Goal: Task Accomplishment & Management: Manage account settings

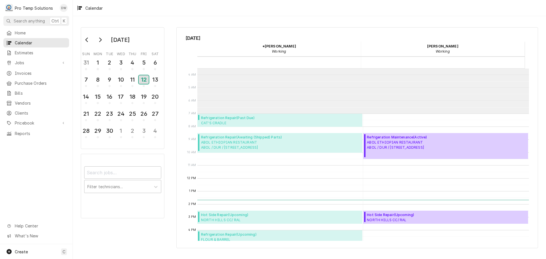
scroll to position [57, 0]
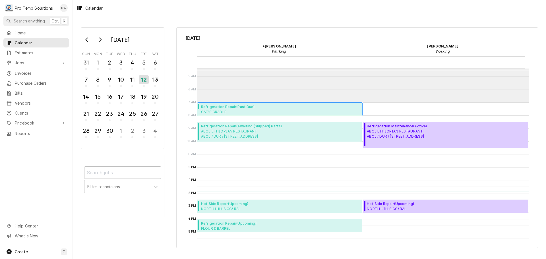
click at [219, 109] on span "Refrigeration Repair ( Past Due )" at bounding box center [242, 106] width 83 height 5
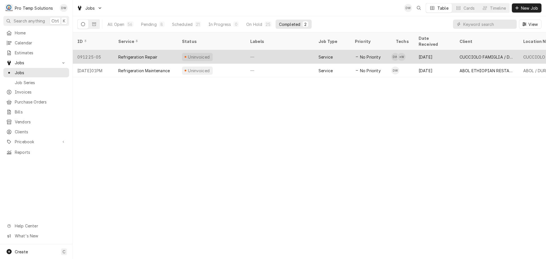
click div "—"
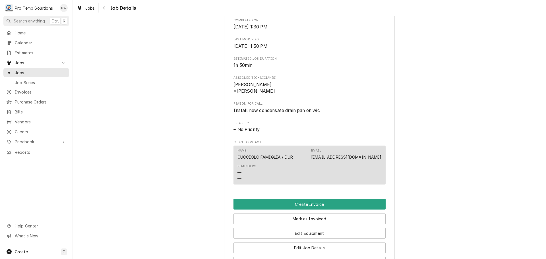
scroll to position [313, 0]
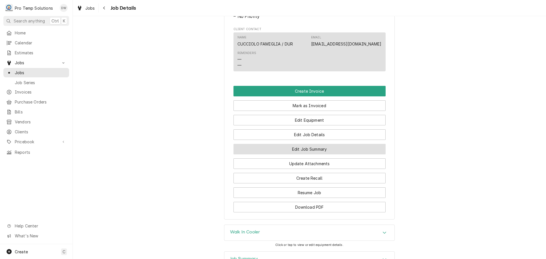
click at [301, 154] on button "Edit Job Summary" at bounding box center [309, 149] width 152 height 11
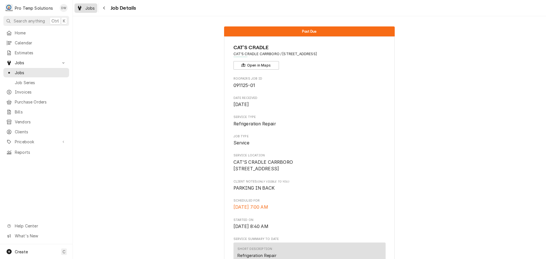
click at [89, 11] on div "Jobs" at bounding box center [86, 8] width 20 height 7
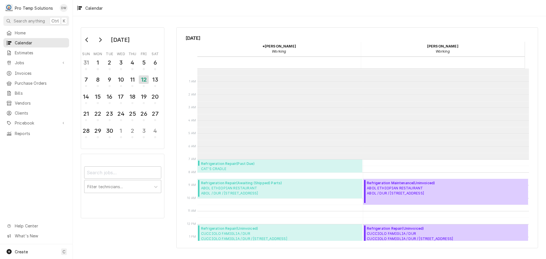
scroll to position [91, 0]
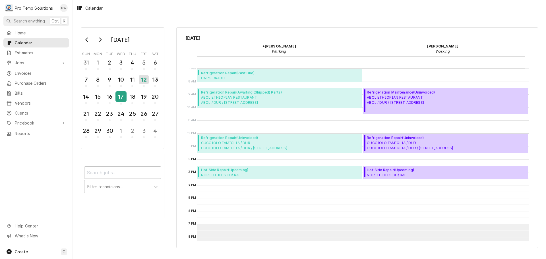
click at [119, 97] on div "17" at bounding box center [121, 97] width 10 height 10
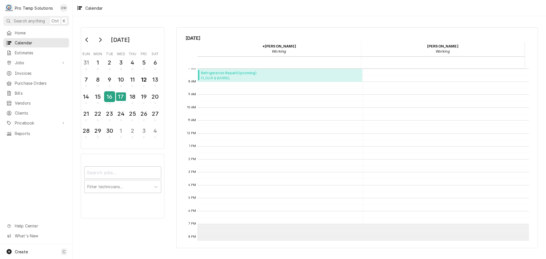
click at [111, 97] on div "16" at bounding box center [110, 97] width 10 height 10
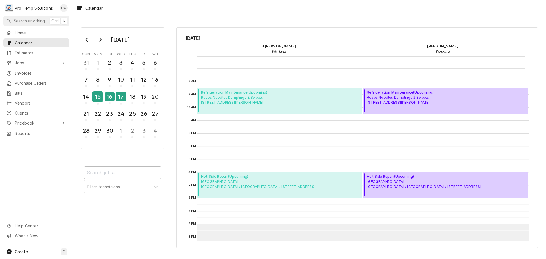
click at [98, 97] on div "15" at bounding box center [98, 97] width 10 height 10
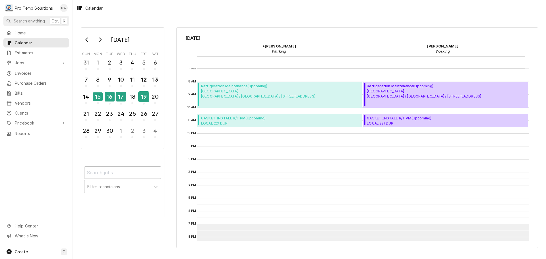
click at [143, 97] on div "19" at bounding box center [144, 97] width 10 height 10
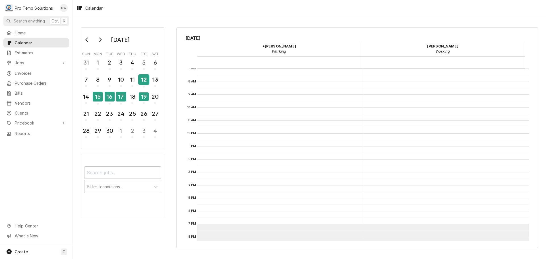
click at [143, 81] on div "12" at bounding box center [144, 80] width 10 height 10
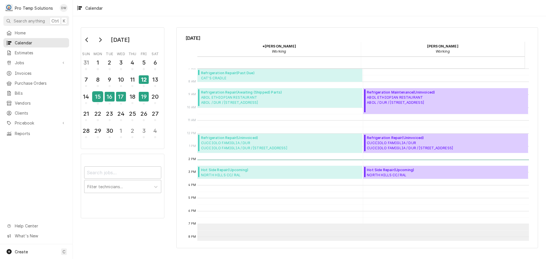
click at [102, 97] on div "15" at bounding box center [98, 97] width 10 height 10
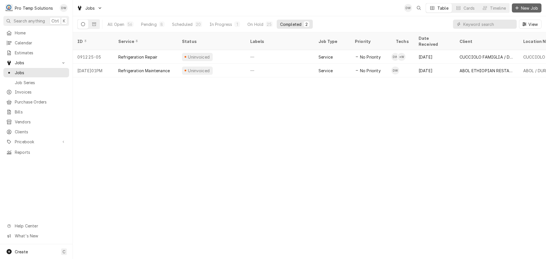
click at [528, 7] on span "New Job" at bounding box center [529, 8] width 19 height 6
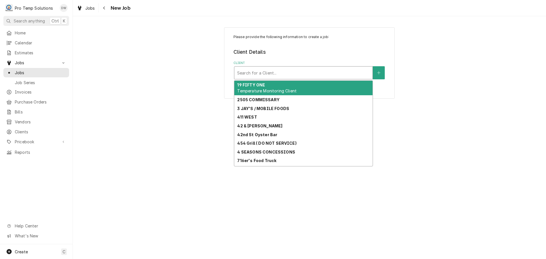
click at [301, 71] on div "Client" at bounding box center [303, 73] width 133 height 10
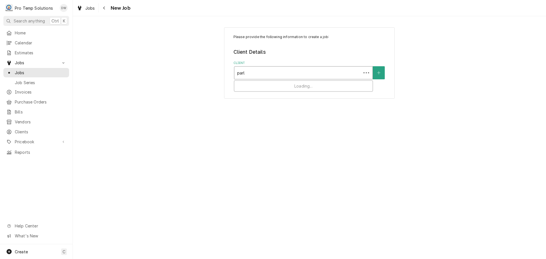
type input "parlo"
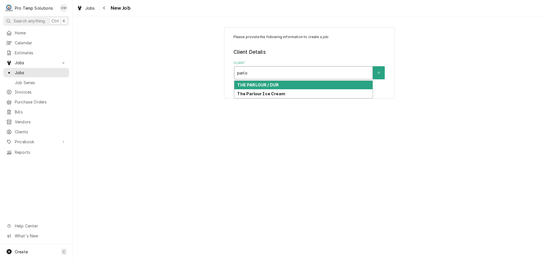
click at [277, 84] on strong "THE PARLOUR / DUR" at bounding box center [258, 84] width 42 height 5
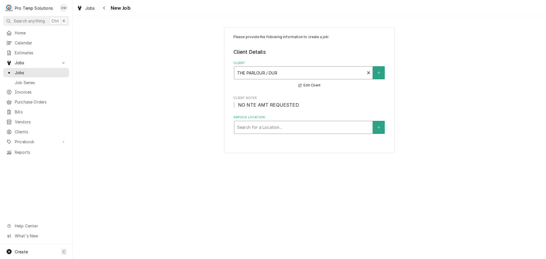
click at [292, 128] on div "Service Location" at bounding box center [303, 127] width 133 height 10
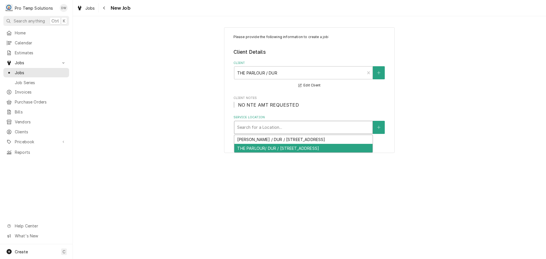
click at [278, 148] on div "THE PARLOUR/ DUR / 117 Market St, Durham, NC 27701" at bounding box center [303, 148] width 138 height 9
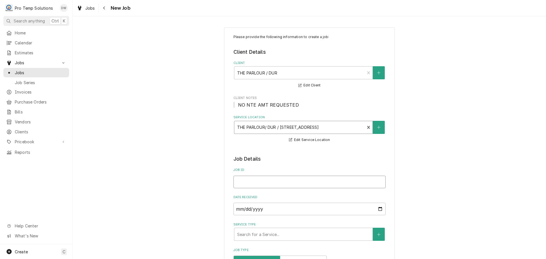
click at [261, 183] on input "Job ID" at bounding box center [309, 182] width 152 height 13
type textarea "x"
type input "0"
type textarea "x"
type input "09"
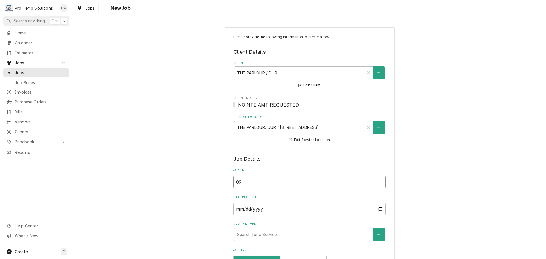
type textarea "x"
type input "091"
type textarea "x"
type input "0915"
type textarea "x"
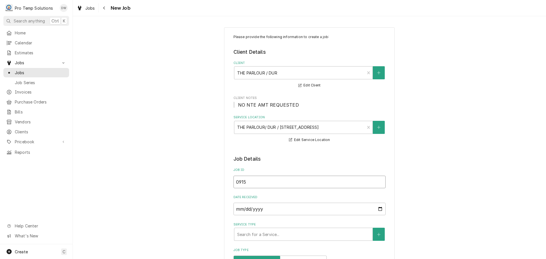
type input "09152"
type textarea "x"
type input "091525"
type textarea "x"
type input "091525-"
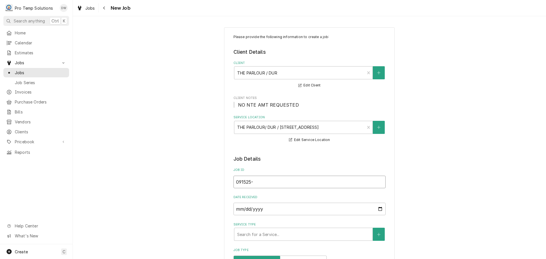
type textarea "x"
type input "091525-0"
type textarea "x"
type input "091525-0"
type textarea "x"
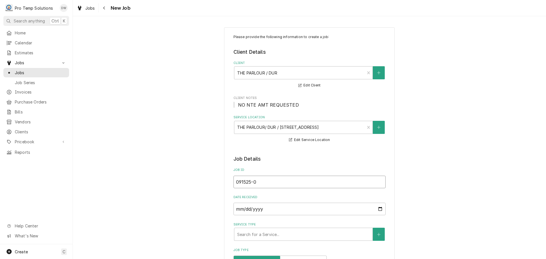
type input "091525-02"
type textarea "x"
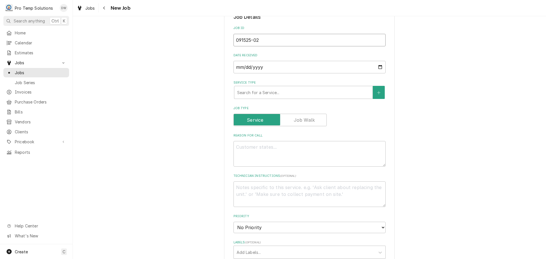
scroll to position [142, 0]
type input "091525-02"
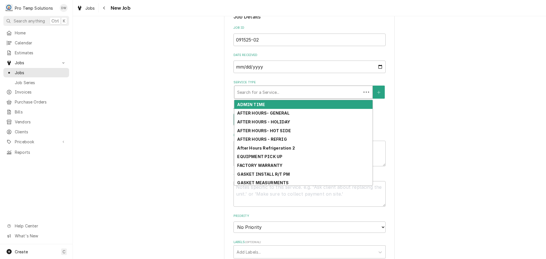
click at [282, 92] on div "Service Type" at bounding box center [297, 92] width 121 height 10
type textarea "x"
type input "r"
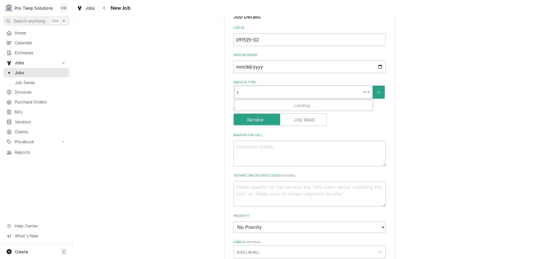
type textarea "x"
type input "re"
type textarea "x"
type input "ref"
type textarea "x"
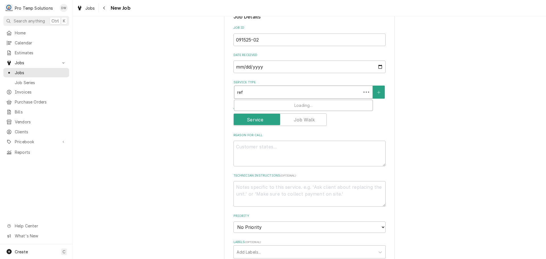
type input "refr"
type textarea "x"
type input "refri"
type textarea "x"
type input "refrig"
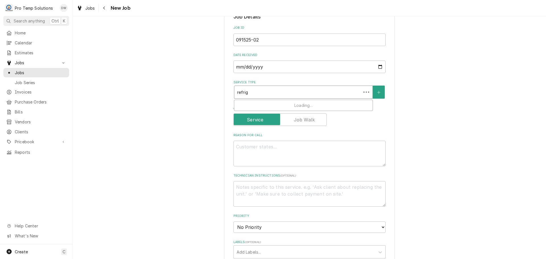
type textarea "x"
type input "refrig"
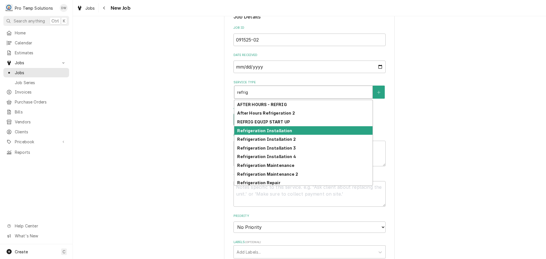
scroll to position [28, 0]
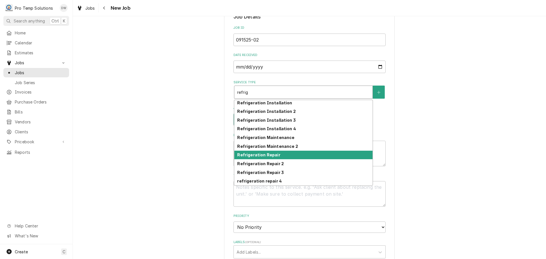
click at [272, 156] on strong "Refrigeration Repair" at bounding box center [258, 154] width 43 height 5
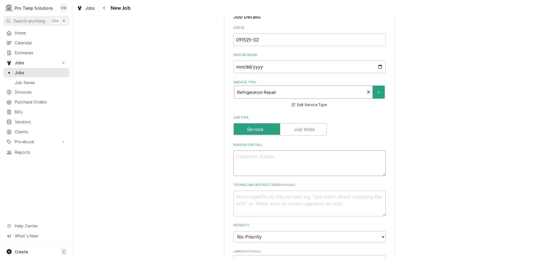
click at [264, 158] on textarea "Reason For Call" at bounding box center [309, 163] width 152 height 26
type textarea "x"
type textarea "R"
type textarea "x"
type textarea "RI"
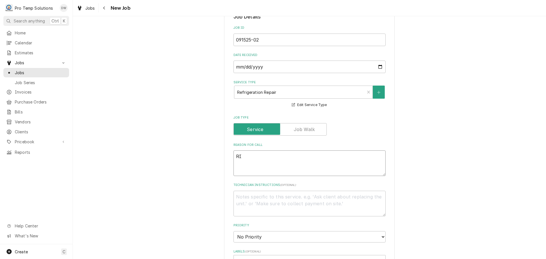
type textarea "x"
type textarea "RIC"
type textarea "x"
type textarea "RIC"
type textarea "x"
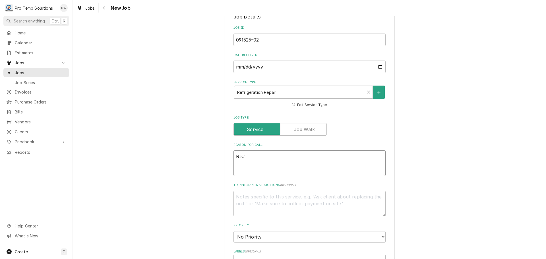
type textarea "RIC @"
type textarea "x"
type textarea "RIC @"
type textarea "x"
type textarea "RIC @ 4"
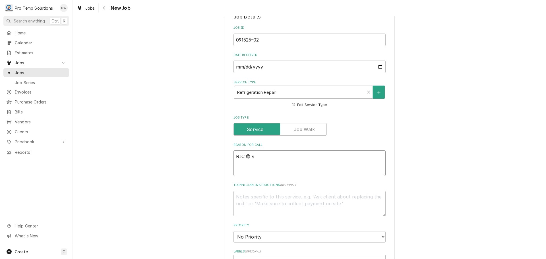
type textarea "x"
type textarea "RIC @ 47"
type textarea "x"
type textarea "RIC @ 47F"
type textarea "x"
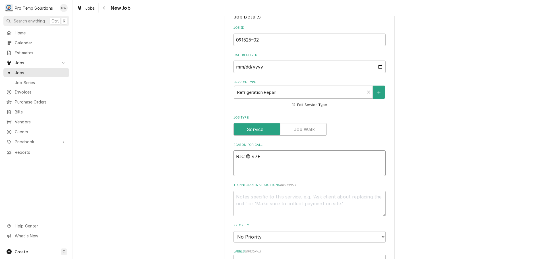
type textarea "RIC @ 47F"
type textarea "x"
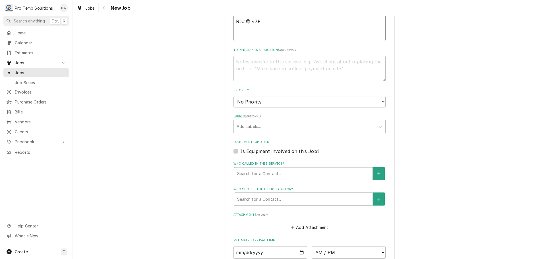
scroll to position [341, 0]
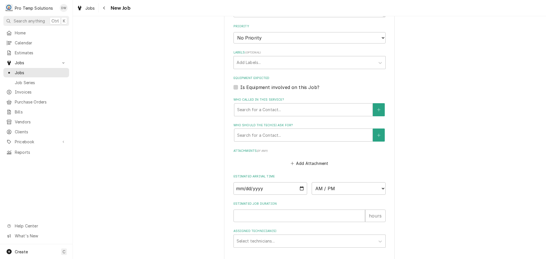
type textarea "RIC @ 47F"
click at [300, 188] on input "Date" at bounding box center [270, 188] width 74 height 13
type input "2025-09-15"
type textarea "x"
click at [378, 187] on select "AM / PM 6:00 AM 6:15 AM 6:30 AM 6:45 AM 7:00 AM 7:15 AM 7:30 AM 7:45 AM 8:00 AM…" at bounding box center [349, 188] width 74 height 13
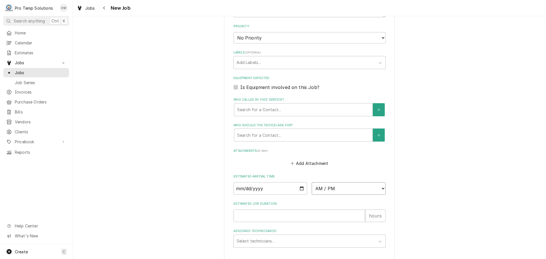
select select "12:00:00"
click at [312, 182] on select "AM / PM 6:00 AM 6:15 AM 6:30 AM 6:45 AM 7:00 AM 7:15 AM 7:30 AM 7:45 AM 8:00 AM…" at bounding box center [349, 188] width 74 height 13
click at [331, 218] on input "Estimated Job Duration" at bounding box center [299, 216] width 132 height 13
type textarea "x"
type input "1"
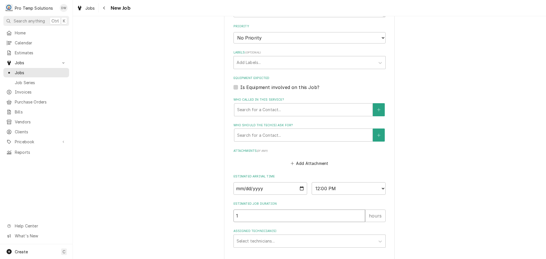
type textarea "x"
type input "1.5"
type textarea "x"
type input "1.5"
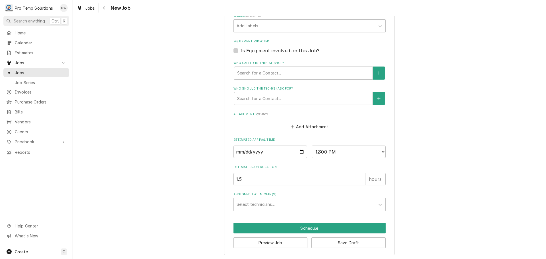
scroll to position [379, 0]
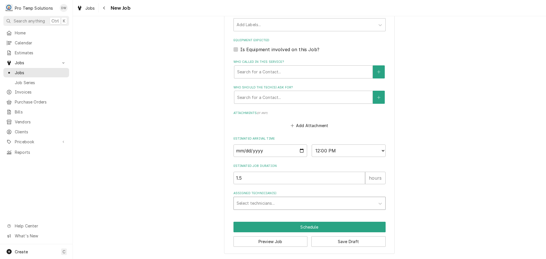
click at [278, 202] on div "Assigned Technician(s)" at bounding box center [305, 203] width 136 height 10
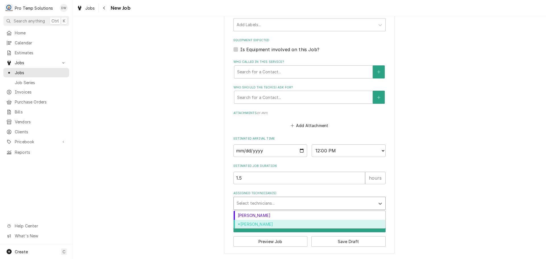
click at [254, 225] on div "*Kevin Williams" at bounding box center [310, 224] width 152 height 9
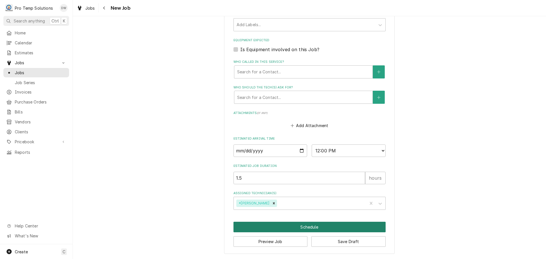
click at [305, 226] on button "Schedule" at bounding box center [309, 227] width 152 height 11
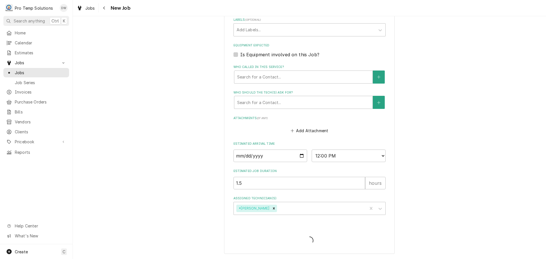
type textarea "x"
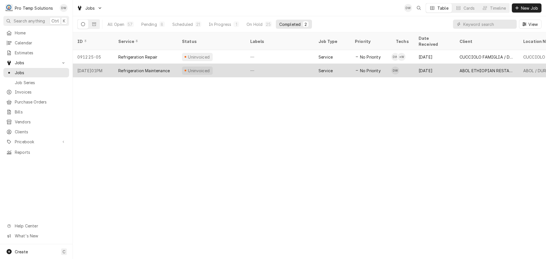
click at [276, 64] on div "—" at bounding box center [280, 71] width 68 height 14
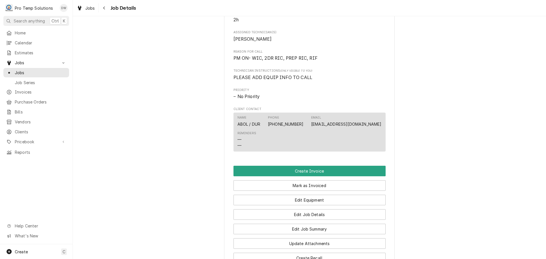
scroll to position [370, 0]
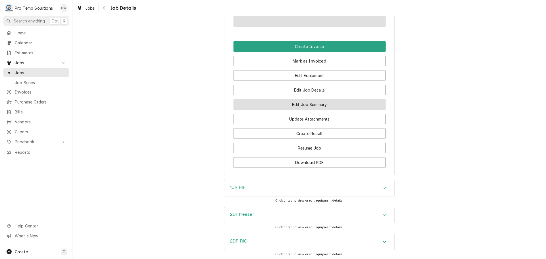
click at [305, 110] on button "Edit Job Summary" at bounding box center [309, 104] width 152 height 11
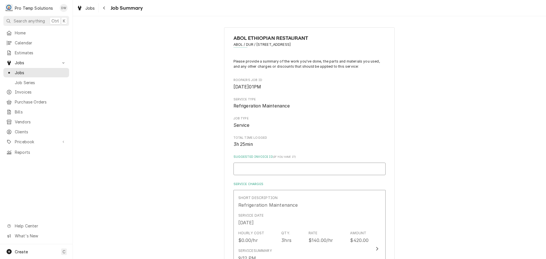
click at [251, 165] on input "Suggested Invoice ID ( if you have it )" at bounding box center [309, 169] width 152 height 13
type textarea "x"
type input "#"
type textarea "x"
type input "#0"
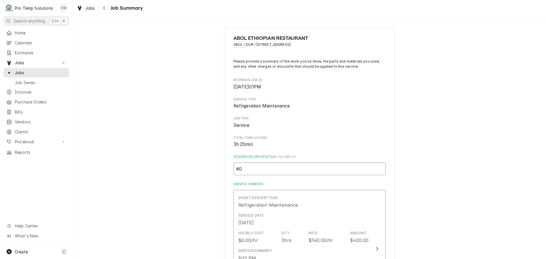
type textarea "x"
type input "#09"
type textarea "x"
type input "#091"
type textarea "x"
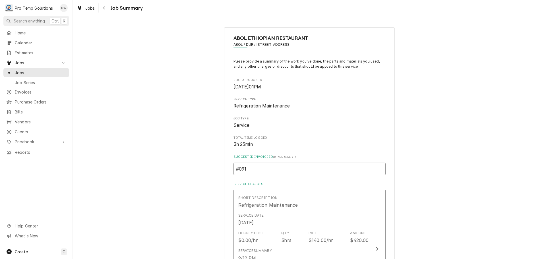
type input "#0912"
type textarea "x"
type input "#09122"
type textarea "x"
type input "#091225"
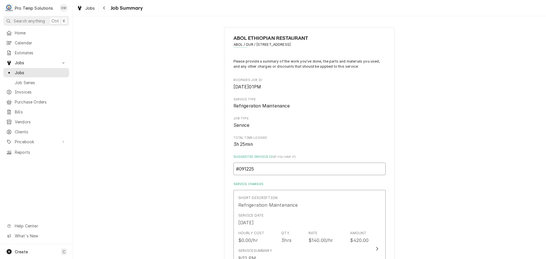
type textarea "x"
type input "#0912250"
type textarea "x"
type input "#09122500"
type textarea "x"
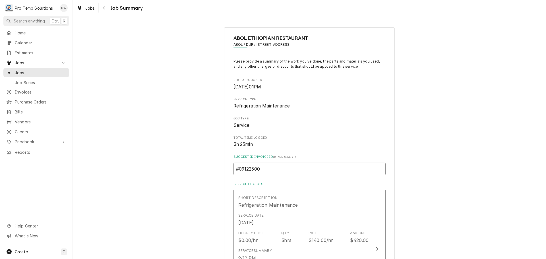
type input "#091225001"
type textarea "x"
type input "#091225001-"
type textarea "x"
type input "#091225001-P"
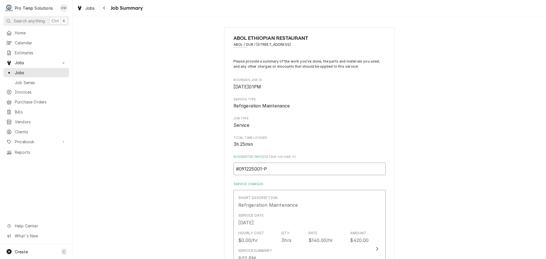
type textarea "x"
type input "#091225001-PM"
type textarea "x"
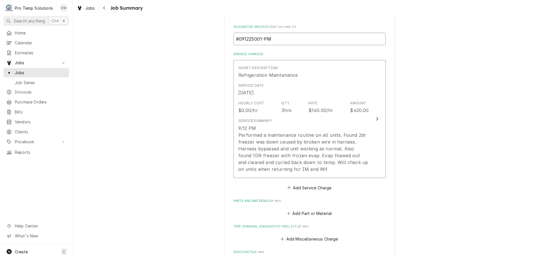
scroll to position [106, 0]
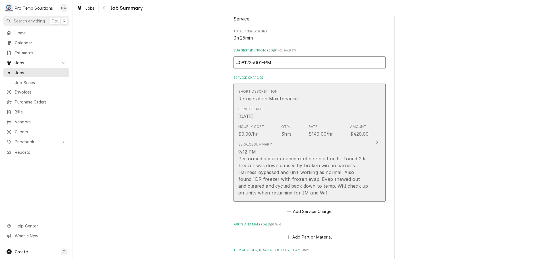
type input "#091225001-PM"
click at [376, 144] on icon "Update Line Item" at bounding box center [377, 142] width 3 height 5
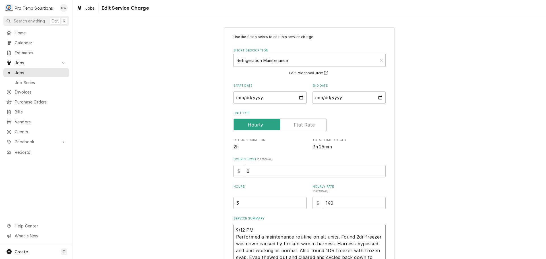
click at [261, 226] on textarea "9/12 PM Performed a maintenance routine on all units. Found 2dr freezer was dow…" at bounding box center [309, 247] width 152 height 46
type textarea "x"
type textarea "9/12 PM Performed a maintenance routine on all units. Found 2dr freezer was dow…"
type textarea "x"
type textarea "9/12 PM 8 Performed a maintenance routine on all units. Found 2dr freezer was d…"
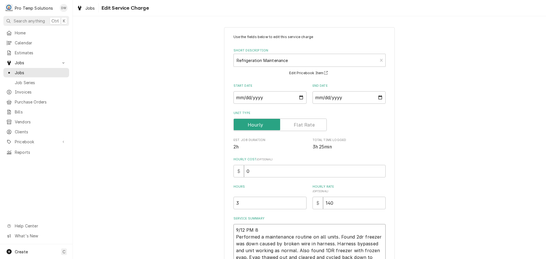
type textarea "x"
type textarea "9/12 PM 83 Performed a maintenance routine on all units. Found 2dr freezer was …"
type textarea "x"
type textarea "9/12 PM 830 Performed a maintenance routine on all units. Found 2dr freezer was…"
type textarea "x"
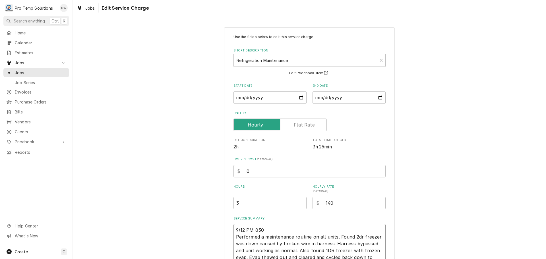
type textarea "9/12 PM 830- Performed a maintenance routine on all units. Found 2dr freezer wa…"
type textarea "x"
type textarea "9/12 PM 830-1 Performed a maintenance routine on all units. Found 2dr freezer w…"
type textarea "x"
type textarea "9/12 PM 830-12 Performed a maintenance routine on all units. Found 2dr freezer …"
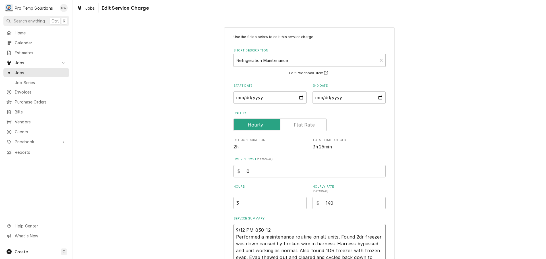
type textarea "x"
type textarea "9/12 PM 830-120 Performed a maintenance routine on all units. Found 2dr freezer…"
type textarea "x"
type textarea "9/12 PM 830-1200 Performed a maintenance routine on all units. Found 2dr freeze…"
type textarea "x"
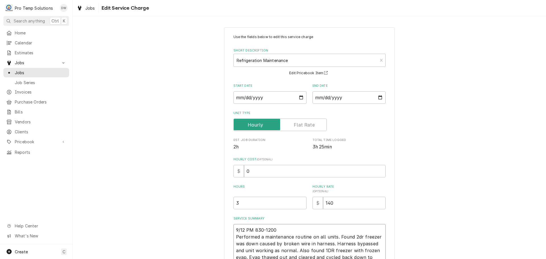
type textarea "9/12 PM 830-1200 Performed a maintenance routine on all units. Found 2dr freeze…"
click at [236, 203] on input "3" at bounding box center [269, 203] width 73 height 13
type textarea "x"
type input "3.5"
click at [252, 170] on input "0" at bounding box center [315, 171] width 142 height 13
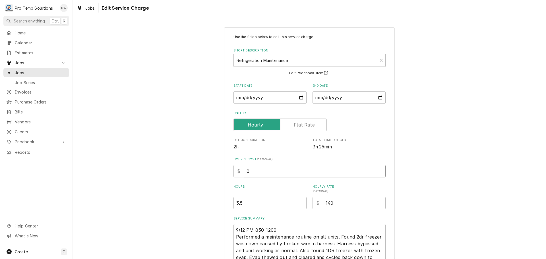
type textarea "x"
type input "1"
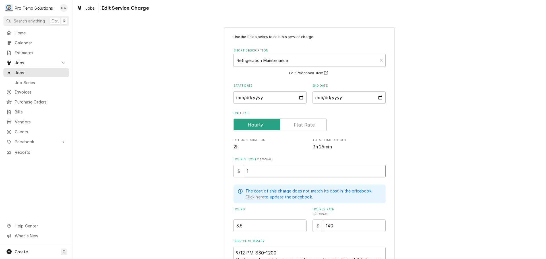
type textarea "x"
type input "18"
type textarea "x"
type textarea "9/12 PM 830-1200 K Performed a maintenance routine on all units. Found 2dr free…"
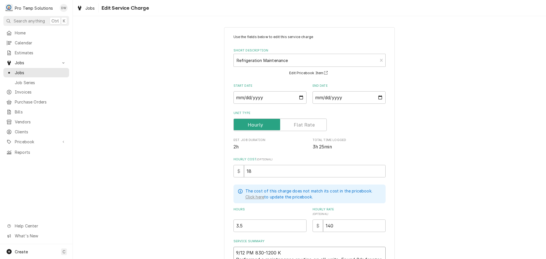
type textarea "x"
type textarea "9/12 PM 830-1200 KO Performed a maintenance routine on all units. Found 2dr fre…"
type textarea "x"
type textarea "9/12 PM 830-1200 KOT Performed a maintenance routine on all units. Found 2dr fr…"
type textarea "x"
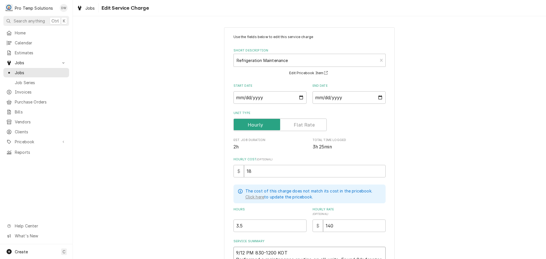
type textarea "9/12 PM 830-1200 KOTY Performed a maintenance routine on all units. Found 2dr f…"
type textarea "x"
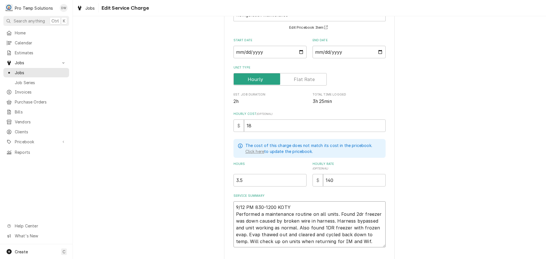
scroll to position [82, 0]
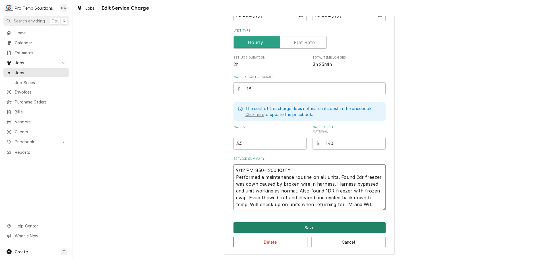
type textarea "9/12 PM 830-1200 KOTY Performed a maintenance routine on all units. Found 2dr f…"
click at [308, 225] on button "Save" at bounding box center [309, 227] width 152 height 11
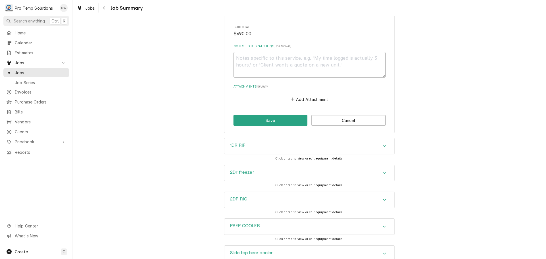
scroll to position [305, 0]
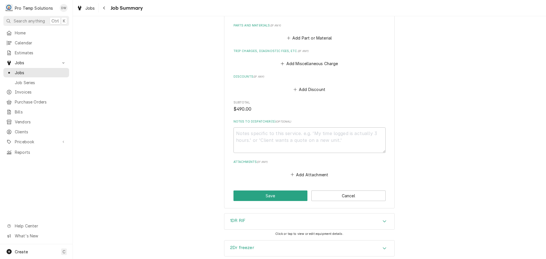
click at [239, 130] on textarea "Notes to Dispatcher(s) ( optional )" at bounding box center [309, 140] width 152 height 26
type textarea "x"
type textarea "#"
type textarea "x"
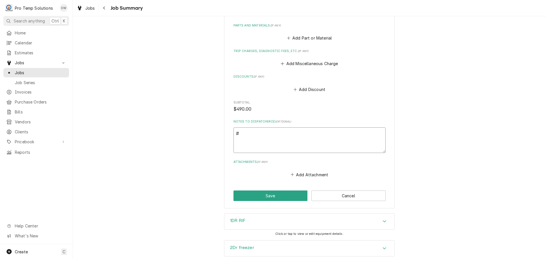
type textarea "#0"
type textarea "x"
type textarea "#09"
type textarea "x"
type textarea "#091"
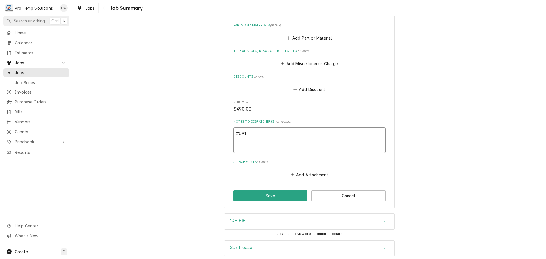
type textarea "x"
type textarea "#0912"
type textarea "x"
type textarea "#09122"
type textarea "x"
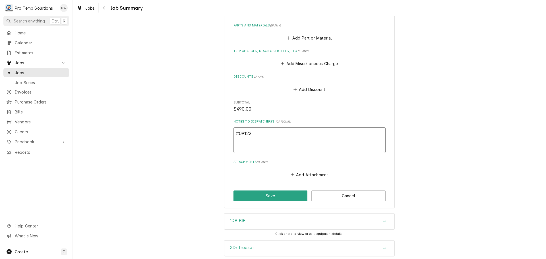
type textarea "#091225"
type textarea "x"
type textarea "#0912250"
type textarea "x"
type textarea "#09122500"
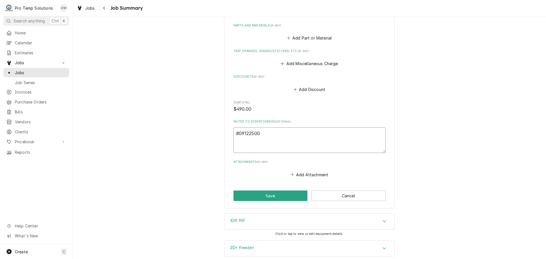
type textarea "x"
type textarea "#091225001"
type textarea "x"
type textarea "#091225001-"
type textarea "x"
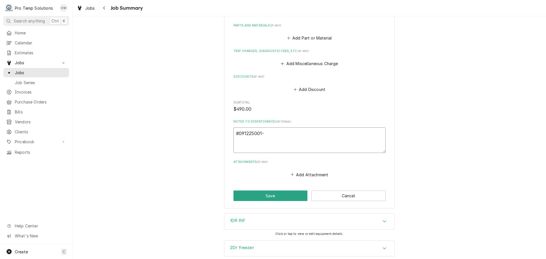
type textarea "#091225001-P"
type textarea "x"
type textarea "#091225001-PM"
type textarea "x"
type textarea "#091225001-PM"
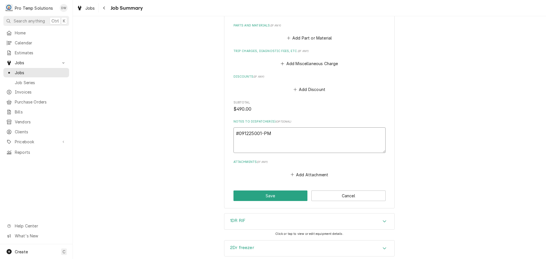
type textarea "x"
type textarea "#091225001-PM A"
type textarea "x"
type textarea "#091225001-PM AB"
type textarea "x"
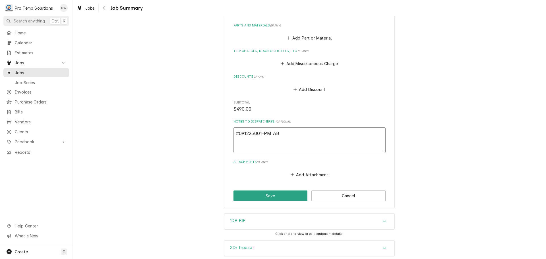
type textarea "#091225001-PM ABO"
type textarea "x"
type textarea "#091225001-PM ABOL"
type textarea "x"
type textarea "#091225001-PM ABOL"
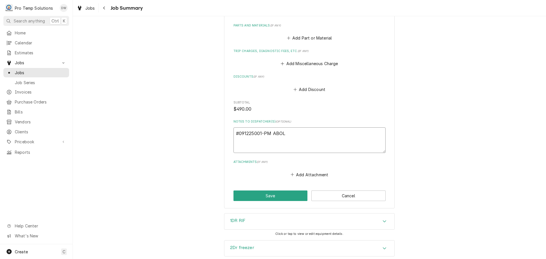
type textarea "x"
type textarea "#091225001-PM ABOL E"
type textarea "x"
type textarea "#091225001-PM ABOL ET"
type textarea "x"
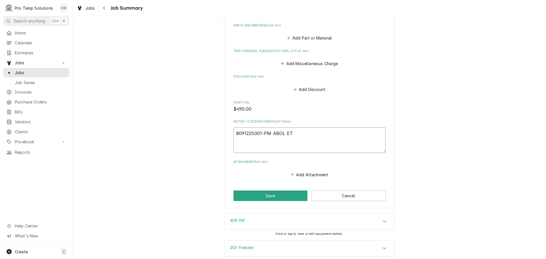
type textarea "#091225001-PM ABOL ETH"
type textarea "x"
type textarea "#091225001-PM ABOL ETHI"
type textarea "x"
type textarea "#091225001-PM ABOL ETHIO"
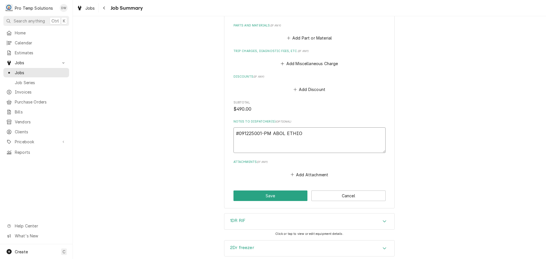
type textarea "x"
type textarea "#091225001-PM ABOL ETHIOP"
type textarea "x"
type textarea "#091225001-PM ABOL ETHIOPI"
type textarea "x"
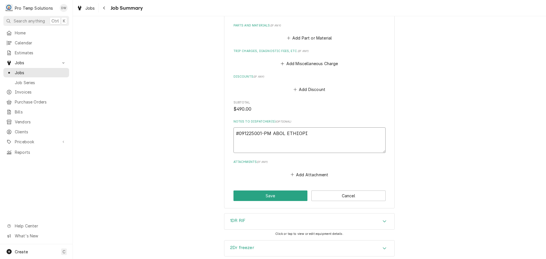
type textarea "#091225001-PM ABOL ETHIOPIA"
type textarea "x"
type textarea "#091225001-PM ABOL ETHIOPIAN"
type textarea "x"
type textarea "#091225001-PM ABOL ETHIOPIAN-"
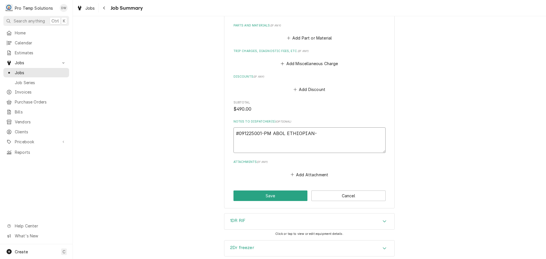
type textarea "x"
type textarea "#091225001-PM ABOL ETHIOPIAN-"
type textarea "x"
type textarea "#091225001-PM ABOL ETHIOPIAN- R"
type textarea "x"
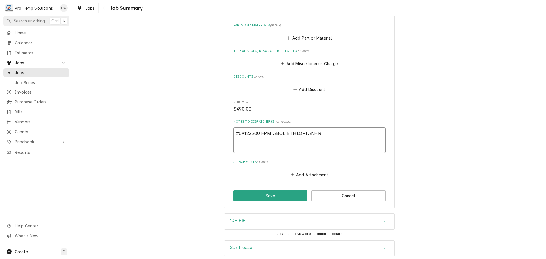
type textarea "#091225001-PM ABOL ETHIOPIAN- RE"
type textarea "x"
type textarea "#091225001-PM ABOL ETHIOPIAN- REF"
type textarea "x"
type textarea "#091225001-PM ABOL ETHIOPIAN- REFR"
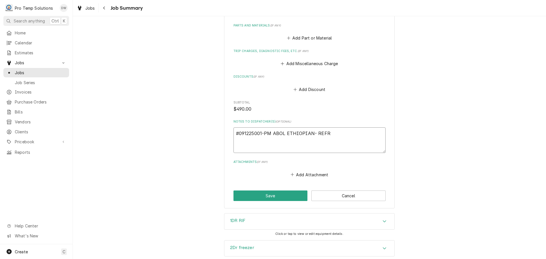
type textarea "x"
type textarea "#091225001-PM ABOL ETHIOPIAN- REFRI"
type textarea "x"
type textarea "#091225001-PM ABOL ETHIOPIAN- REFRIG"
type textarea "x"
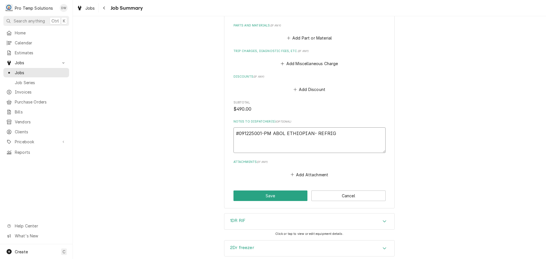
type textarea "#091225001-PM ABOL ETHIOPIAN- REFRIG"
type textarea "x"
type textarea "#091225001-PM ABOL ETHIOPIAN- REFRIG P"
type textarea "x"
type textarea "#091225001-PM ABOL ETHIOPIAN- REFRIG PM"
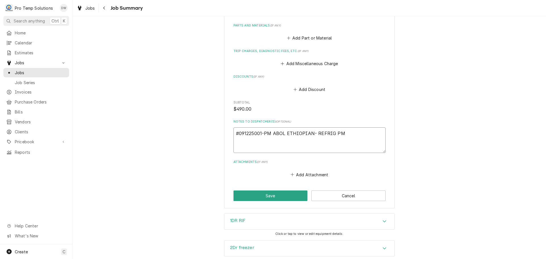
type textarea "x"
type textarea "#091225001-PM ABOL ETHIOPIAN- REFRIG PM"
click at [266, 197] on button "Save" at bounding box center [270, 196] width 74 height 11
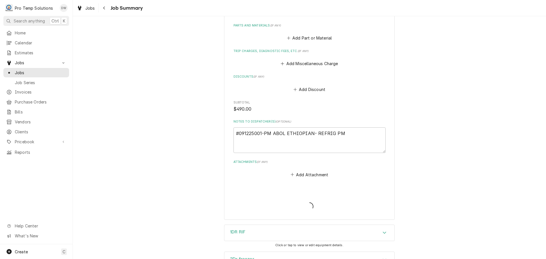
type textarea "x"
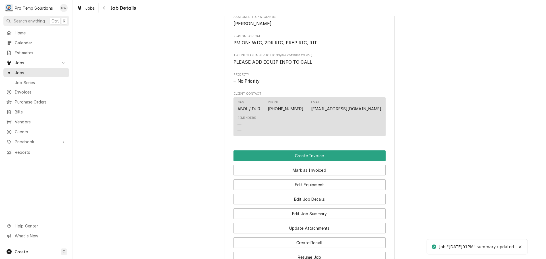
scroll to position [370, 0]
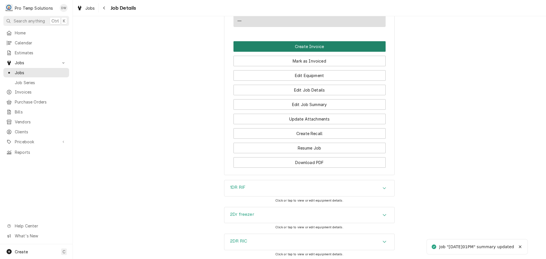
click at [302, 51] on button "Create Invoice" at bounding box center [309, 46] width 152 height 11
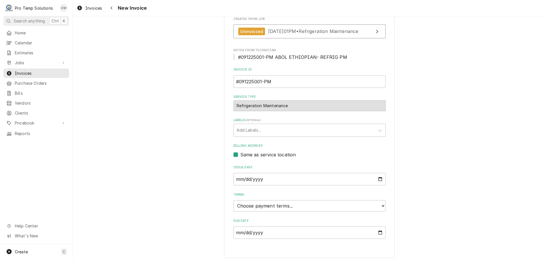
scroll to position [112, 0]
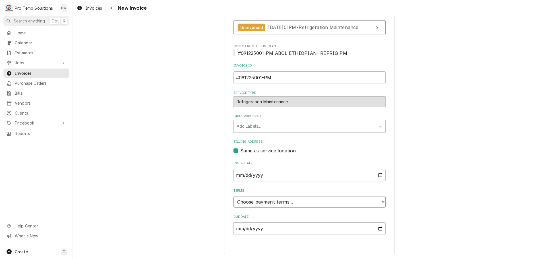
click at [250, 202] on select "Choose payment terms... Same Day Net 7 Net 14 Net 21 Net 30 Net 45 Net 60 Net 90" at bounding box center [309, 201] width 152 height 11
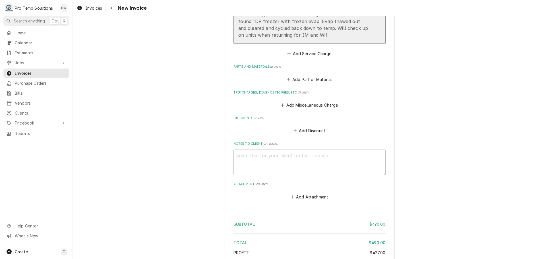
scroll to position [503, 0]
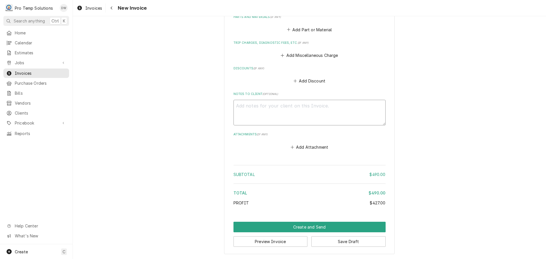
click at [257, 106] on textarea "Notes to Client ( optional )" at bounding box center [309, 113] width 152 height 26
type textarea "x"
type textarea "#"
type textarea "x"
type textarea "#0"
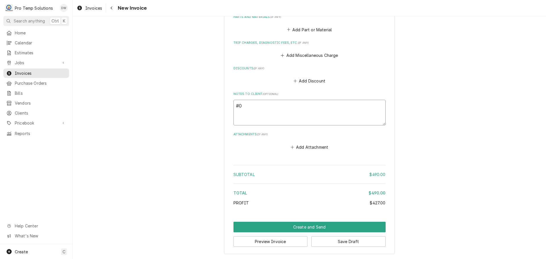
type textarea "x"
type textarea "#08"
type textarea "x"
type textarea "#0"
type textarea "x"
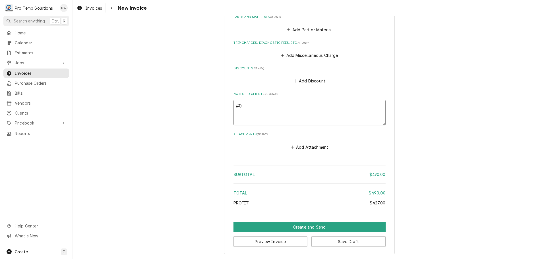
type textarea "#09"
type textarea "x"
type textarea "#091"
type textarea "x"
type textarea "#0912"
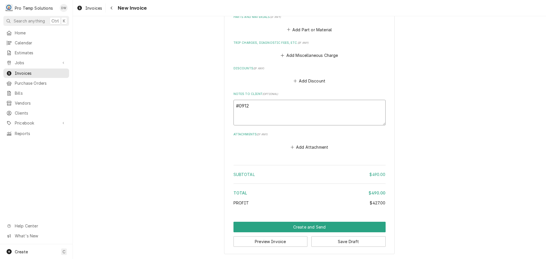
type textarea "x"
type textarea "#09122"
type textarea "x"
type textarea "#091225"
type textarea "x"
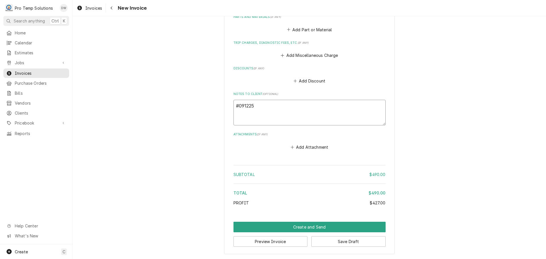
type textarea "#0912250"
type textarea "x"
type textarea "#09122500"
type textarea "x"
type textarea "#091225001"
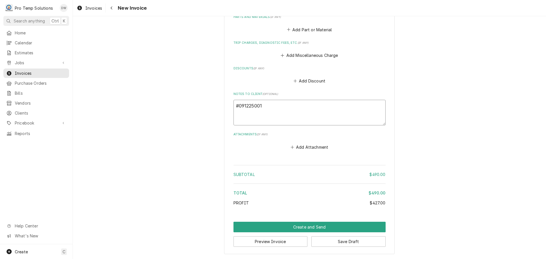
type textarea "x"
type textarea "#091225001-"
type textarea "x"
type textarea "#091225001-P"
type textarea "x"
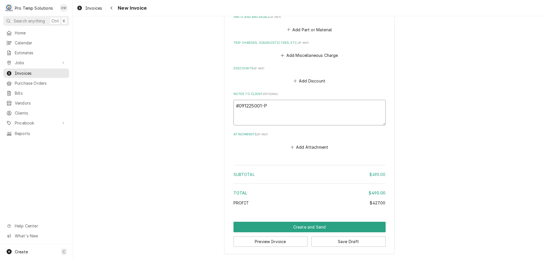
type textarea "#091225001-PM"
type textarea "x"
type textarea "#091225001-PM"
type textarea "x"
type textarea "#091225001-PM A"
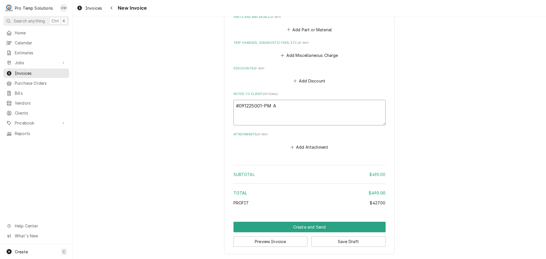
type textarea "x"
type textarea "#091225001-PM AB"
type textarea "x"
type textarea "#091225001-PM ABO"
type textarea "x"
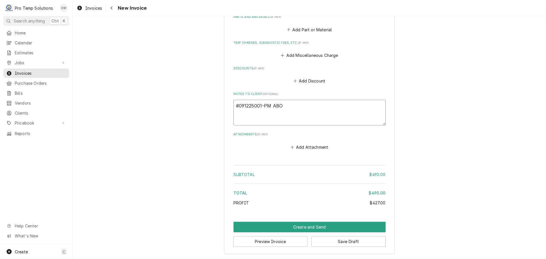
type textarea "#091225001-PM ABOL"
type textarea "x"
type textarea "#091225001-PM ABOL"
type textarea "x"
type textarea "#091225001-PM ABOL E"
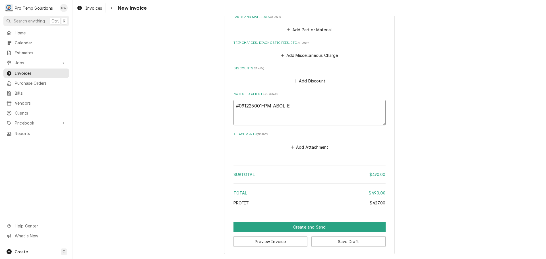
type textarea "x"
type textarea "#091225001-PM ABOL ET"
type textarea "x"
type textarea "#091225001-PM ABOL ETH"
type textarea "x"
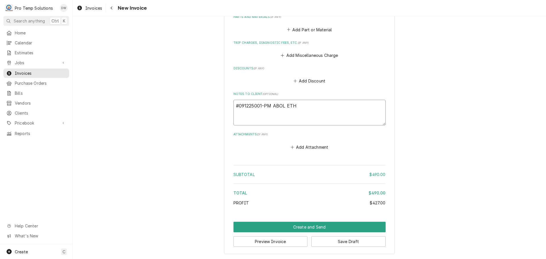
type textarea "#091225001-PM ABOL ETHI"
type textarea "x"
type textarea "#091225001-PM ABOL ETHIO"
type textarea "x"
type textarea "#091225001-PM ABOL ETHIOP"
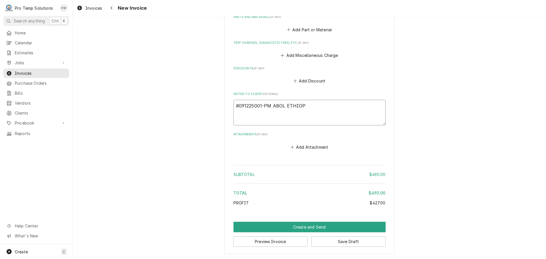
type textarea "x"
type textarea "#091225001-PM ABOL ETHIOPI"
type textarea "x"
type textarea "#091225001-PM ABOL [GEOGRAPHIC_DATA]"
type textarea "x"
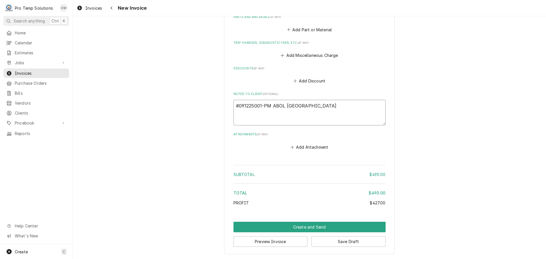
type textarea "#091225001-PM ABOL ETHIOPIAN"
type textarea "x"
type textarea "#091225001-PM ABOL ETHIOPIAN-"
type textarea "x"
type textarea "#091225001-PM ABOL ETHIOPIAN-"
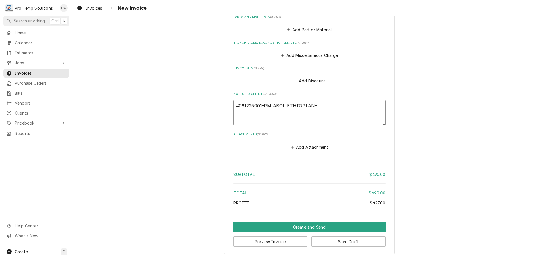
type textarea "x"
type textarea "#091225001-PM ABOL ETHIOPIAN- R"
type textarea "x"
type textarea "#091225001-PM ABOL ETHIOPIAN- RE"
type textarea "x"
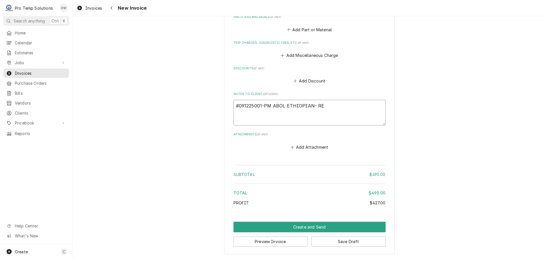
type textarea "#091225001-PM ABOL ETHIOPIAN- REF"
type textarea "x"
type textarea "#091225001-PM ABOL ETHIOPIAN- REFR"
type textarea "x"
type textarea "#091225001-PM ABOL ETHIOPIAN- REFRI"
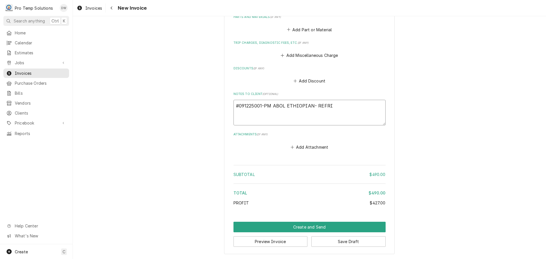
type textarea "x"
type textarea "#091225001-PM ABOL ETHIOPIAN- REFRIG"
type textarea "x"
type textarea "#091225001-PM ABOL ETHIOPIAN- REFRIG"
type textarea "x"
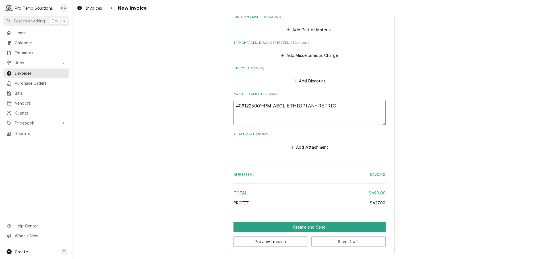
type textarea "#091225001-PM ABOL ETHIOPIAN- REFRIG P"
type textarea "x"
type textarea "#091225001-PM ABOL ETHIOPIAN- REFRIG PM"
type textarea "x"
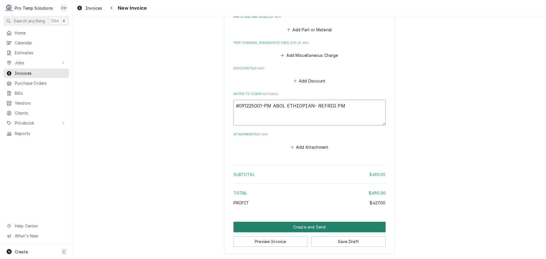
type textarea "#091225001-PM ABOL ETHIOPIAN- REFRIG PM"
click at [305, 228] on button "Create and Send" at bounding box center [309, 227] width 152 height 11
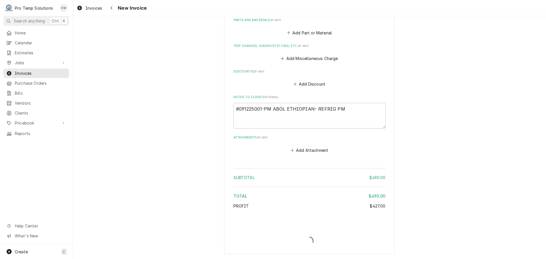
type textarea "x"
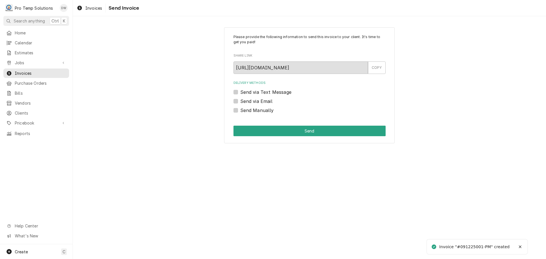
click at [240, 101] on label "Send via Email" at bounding box center [256, 101] width 32 height 7
click at [240, 101] on input "Send via Email" at bounding box center [316, 104] width 152 height 13
checkbox input "true"
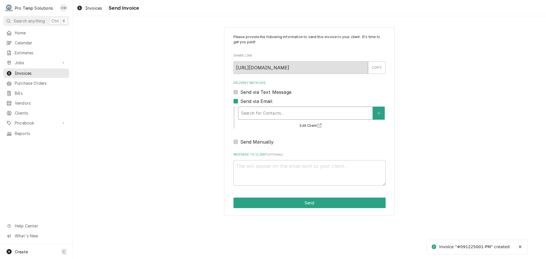
click at [275, 112] on div "Delivery Methods" at bounding box center [305, 113] width 129 height 10
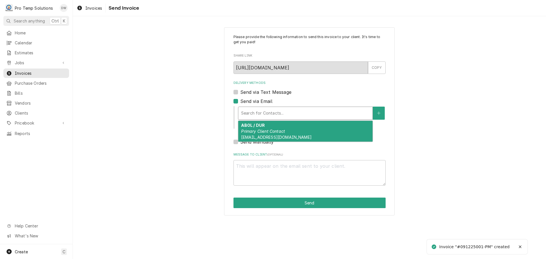
click at [274, 130] on em "Primary Client Contact" at bounding box center [263, 131] width 44 height 5
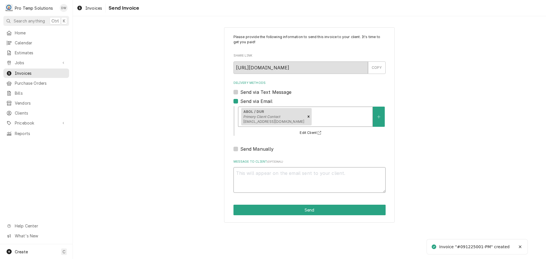
click at [256, 175] on textarea "Message to Client ( optional )" at bounding box center [309, 180] width 152 height 26
type textarea "x"
type textarea "#"
type textarea "x"
type textarea "#0"
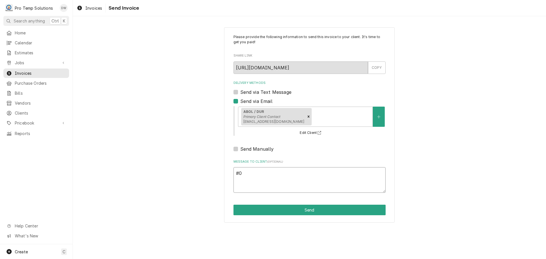
type textarea "x"
type textarea "#09"
type textarea "x"
type textarea "#091"
type textarea "x"
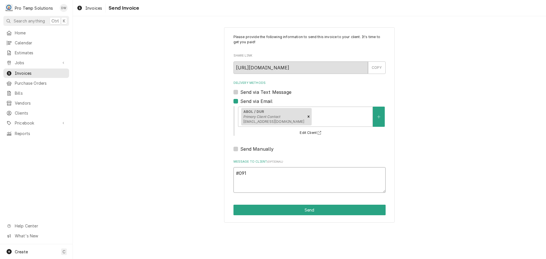
type textarea "#0912"
type textarea "x"
type textarea "#09122"
type textarea "x"
type textarea "#091225"
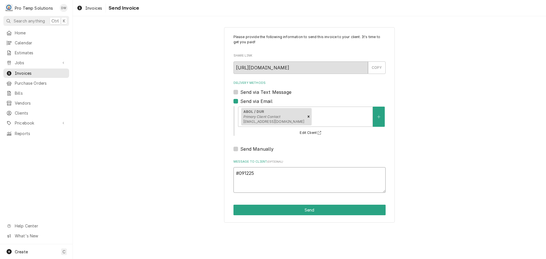
type textarea "x"
type textarea "#0912250"
type textarea "x"
type textarea "#09122500"
type textarea "x"
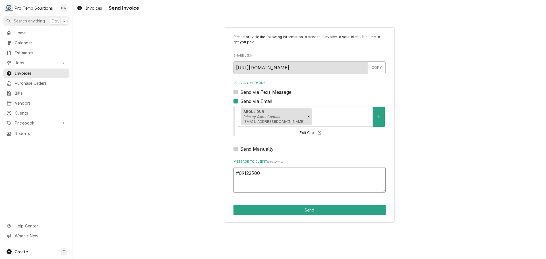
type textarea "#091225001"
type textarea "x"
type textarea "#091225001-"
type textarea "x"
type textarea "#091225001-P"
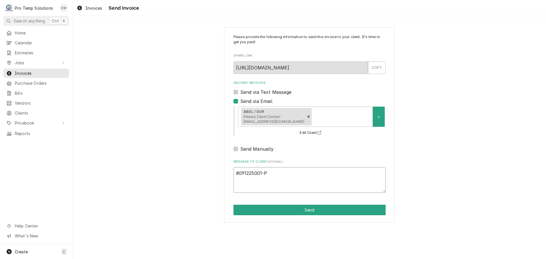
type textarea "x"
type textarea "#091225001-PM"
type textarea "x"
type textarea "#091225001-PM"
type textarea "x"
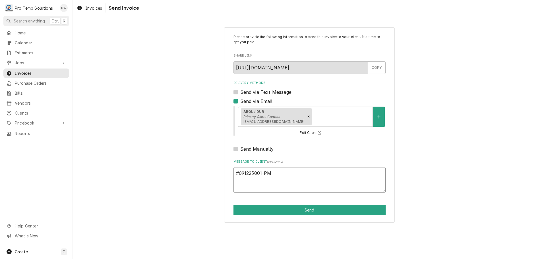
type textarea "#091225001-PM A"
type textarea "x"
type textarea "#091225001-PM AB"
type textarea "x"
type textarea "#091225001-PM ABO"
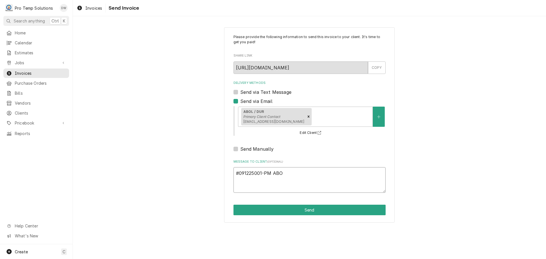
type textarea "x"
type textarea "#091225001-PM ABOL"
type textarea "x"
type textarea "#091225001-PM ABOL"
type textarea "x"
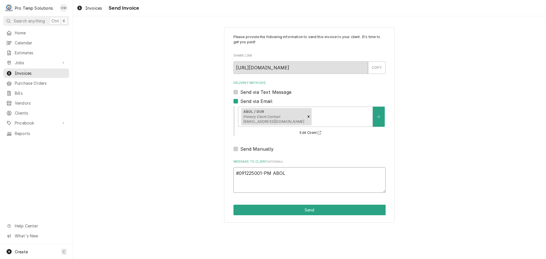
type textarea "#091225001-PM ABOL E"
type textarea "x"
type textarea "#091225001-PM ABOL ET"
type textarea "x"
type textarea "#091225001-PM ABOL ETH"
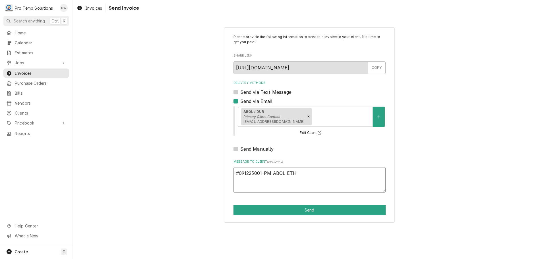
type textarea "x"
type textarea "#091225001-PM ABOL ETHI"
type textarea "x"
type textarea "#091225001-PM ABOL ETHIO"
type textarea "x"
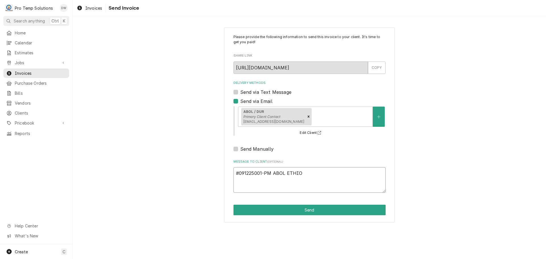
type textarea "#091225001-PM ABOL ETHIOP"
type textarea "x"
type textarea "#091225001-PM ABOL ETHIOPI"
type textarea "x"
type textarea "#091225001-PM ABOL ETHIOPIA"
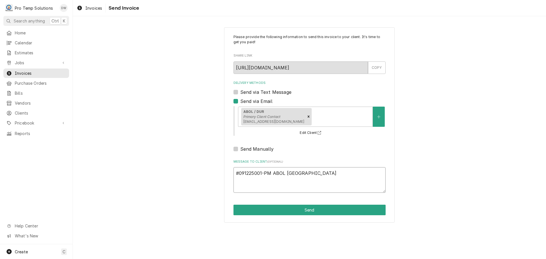
type textarea "x"
type textarea "#091225001-PM ABOL ETHIOPIAN"
type textarea "x"
type textarea "#091225001-PM ABOL ETHIOPIAN-"
type textarea "x"
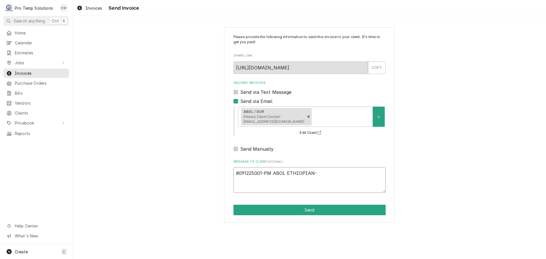
type textarea "#091225001-PM ABOL ETHIOPIAN-"
type textarea "x"
type textarea "#091225001-PM ABOL ETHIOPIAN- R"
type textarea "x"
type textarea "#091225001-PM ABOL ETHIOPIAN- RE"
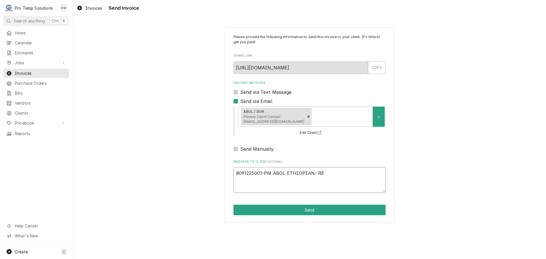
type textarea "x"
type textarea "#091225001-PM ABOL ETHIOPIAN- REF"
type textarea "x"
type textarea "#091225001-PM ABOL ETHIOPIAN- REFRI"
type textarea "x"
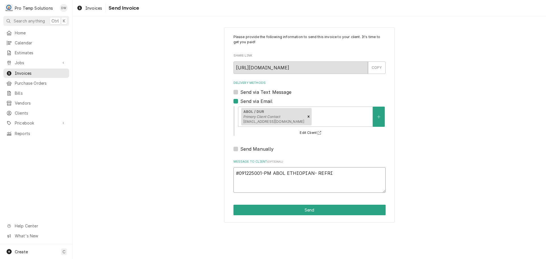
type textarea "#091225001-PM ABOL ETHIOPIAN- REFRIG"
type textarea "x"
type textarea "#091225001-PM ABOL ETHIOPIAN- REFRIG"
type textarea "x"
type textarea "#091225001-PM ABOL ETHIOPIAN- REFRIG P"
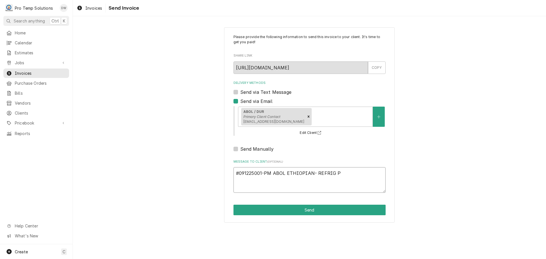
type textarea "x"
type textarea "#091225001-PM ABOL ETHIOPIAN- REFRIG PM"
type textarea "x"
type textarea "#091225001-PM ABOL ETHIOPIAN- REFRIG PM"
click at [309, 211] on button "Send" at bounding box center [309, 210] width 152 height 11
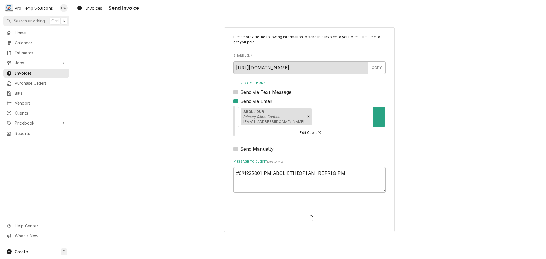
type textarea "x"
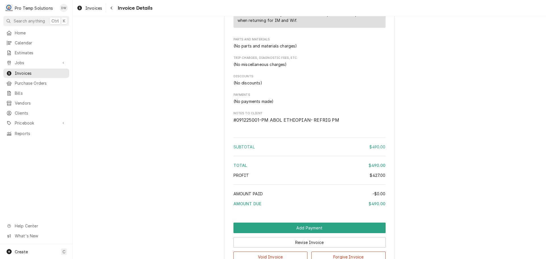
scroll to position [493, 0]
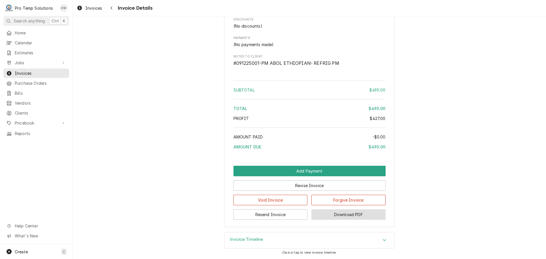
click at [339, 215] on button "Download PDF" at bounding box center [348, 214] width 74 height 11
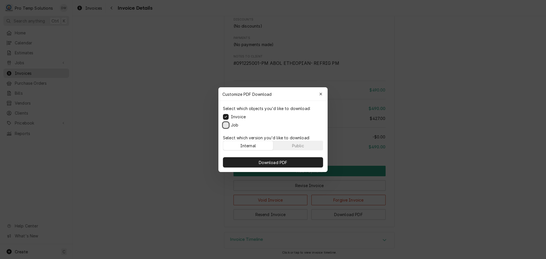
click at [227, 125] on button "Job" at bounding box center [226, 125] width 6 height 6
click at [271, 160] on span "Download PDF" at bounding box center [273, 162] width 31 height 6
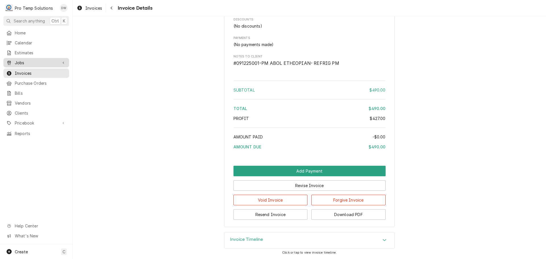
click at [27, 60] on span "Jobs" at bounding box center [36, 63] width 43 height 6
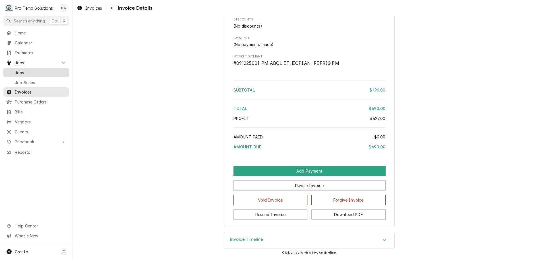
click at [23, 72] on span "Jobs" at bounding box center [40, 73] width 51 height 6
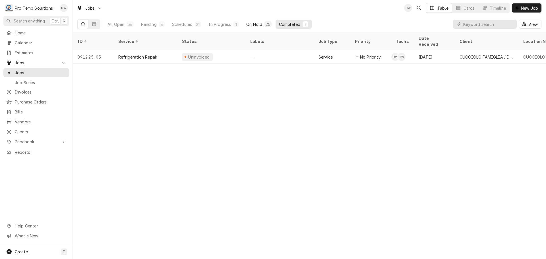
click at [254, 24] on div "On Hold" at bounding box center [254, 24] width 16 height 6
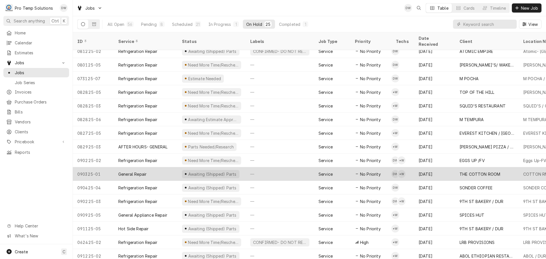
scroll to position [130, 0]
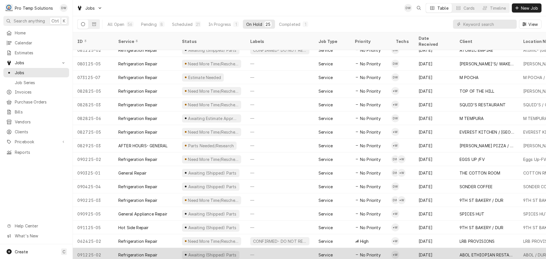
click at [293, 248] on div "—" at bounding box center [280, 255] width 68 height 14
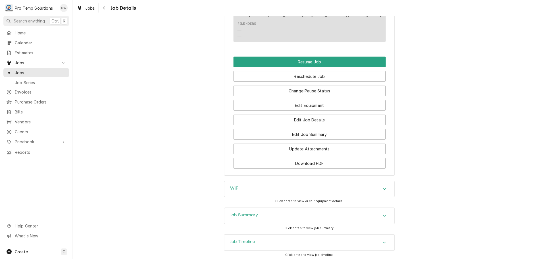
scroll to position [455, 0]
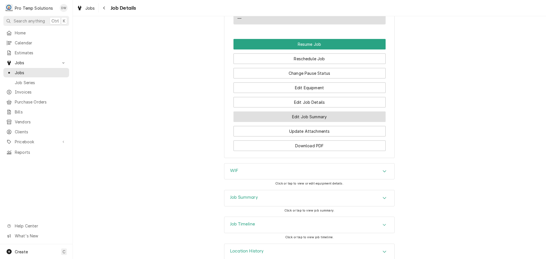
click at [303, 122] on button "Edit Job Summary" at bounding box center [309, 116] width 152 height 11
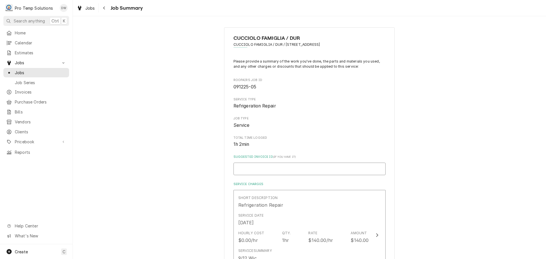
click at [284, 170] on input "Suggested Invoice ID ( if you have it )" at bounding box center [309, 169] width 152 height 13
type textarea "x"
type input "#"
type textarea "x"
type input "#0"
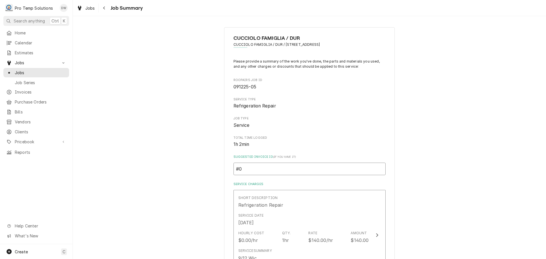
type textarea "x"
type input "#09"
type textarea "x"
type input "#091"
type textarea "x"
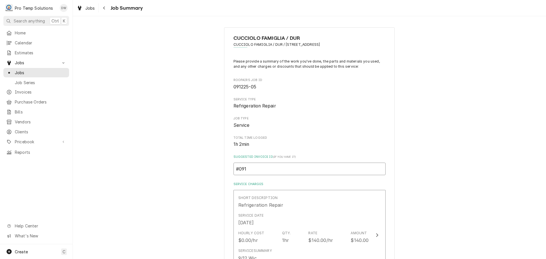
type input "#0912"
type textarea "x"
type input "#09122"
type textarea "x"
type input "#091225"
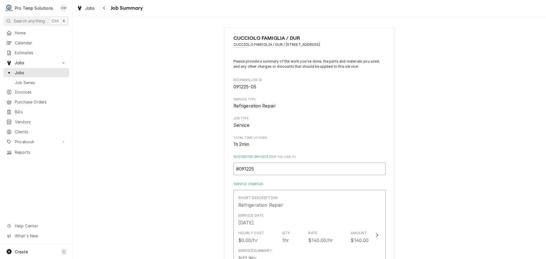
type textarea "x"
type input "#0912250"
type textarea "x"
type input "#09122500"
type textarea "x"
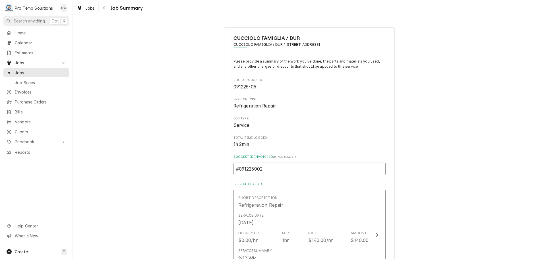
type input "#091225002"
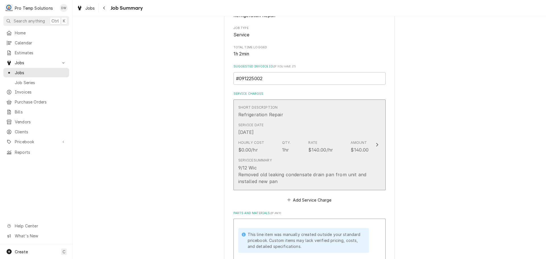
scroll to position [114, 0]
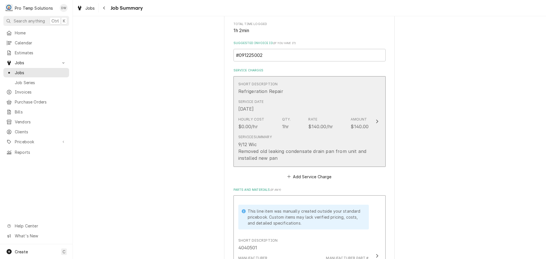
click at [374, 119] on div "Update Line Item" at bounding box center [376, 121] width 7 height 7
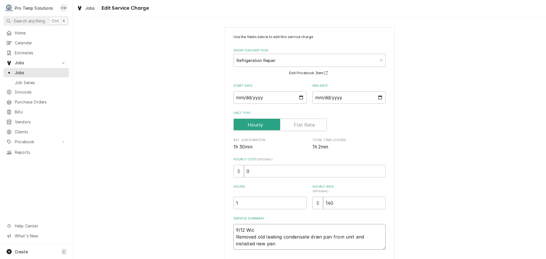
click at [258, 228] on textarea "9/12 Wic Removed old leaking condensate drain pan from unit and installed new p…" at bounding box center [309, 237] width 152 height 26
type textarea "x"
type textarea "9/12 Wic Removed old leaking condensate drain pan from unit and installed new p…"
type textarea "x"
type textarea "9/12 Wic 1 Removed old leaking condensate drain pan from unit and installed new…"
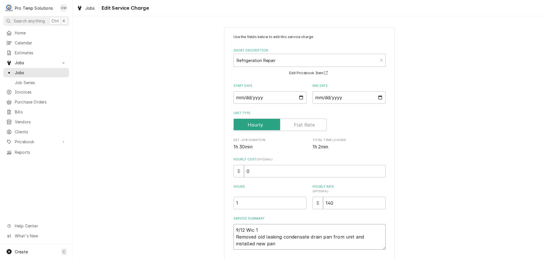
type textarea "x"
type textarea "9/12 Wic 12 Removed old leaking condensate drain pan from unit and installed ne…"
type textarea "x"
type textarea "9/12 Wic 120 Removed old leaking condensate drain pan from unit and installed n…"
type textarea "x"
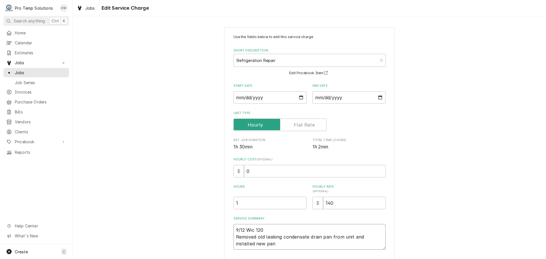
type textarea "9/12 Wic 1203 Removed old leaking condensate drain pan from unit and installed …"
type textarea "x"
type textarea "9/12 Wic 120 Removed old leaking condensate drain pan from unit and installed n…"
type textarea "x"
type textarea "9/12 Wic 12 Removed old leaking condensate drain pan from unit and installed ne…"
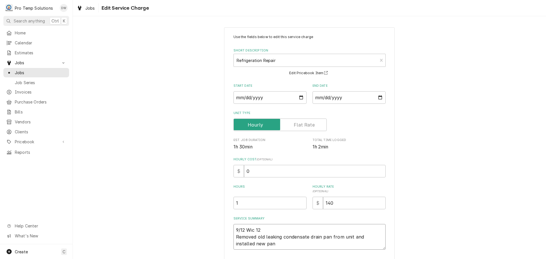
type textarea "x"
type textarea "9/12 Wic 123 Removed old leaking condensate drain pan from unit and installed n…"
type textarea "x"
type textarea "9/12 Wic 1230 Removed old leaking condensate drain pan from unit and installed …"
type textarea "x"
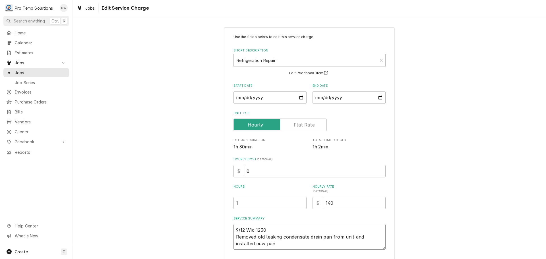
type textarea "9/12 Wic 1230- Removed old leaking condensate drain pan from unit and installed…"
type textarea "x"
type textarea "9/12 Wic 1230-1 Removed old leaking condensate drain pan from unit and installe…"
type textarea "x"
type textarea "9/12 Wic 1230-13 Removed old leaking condensate drain pan from unit and install…"
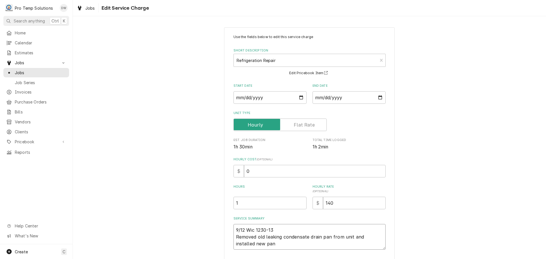
type textarea "x"
type textarea "9/12 Wic 1230-130 Removed old leaking condensate drain pan from unit and instal…"
type textarea "x"
type textarea "9/12 Wic 1230-130 Removed old leaking condensate drain pan from unit and instal…"
type textarea "x"
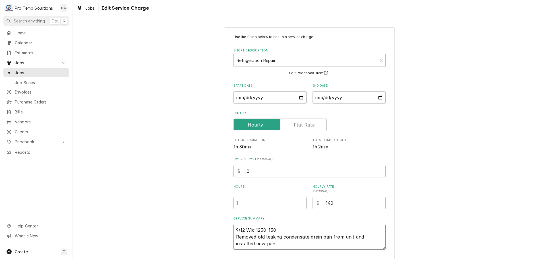
type textarea "9/12 Wic 1230-130 K Removed old leaking condensate drain pan from unit and inst…"
type textarea "x"
type textarea "9/12 Wic 1230-130 KE Removed old leaking condensate drain pan from unit and ins…"
type textarea "x"
type textarea "9/12 Wic 1230-130 KEV Removed old leaking condensate drain pan from unit and in…"
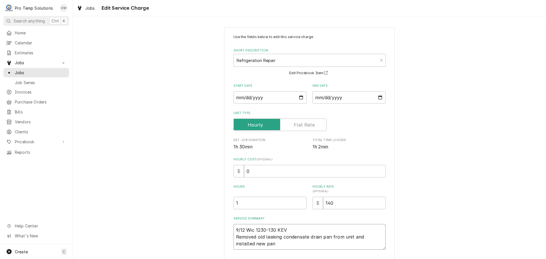
type textarea "x"
type textarea "9/12 Wic 1230-130 KEVI Removed old leaking condensate drain pan from unit and i…"
type textarea "x"
type textarea "9/12 Wic 1230-130 KEVIN Removed old leaking condensate drain pan from unit and …"
type textarea "x"
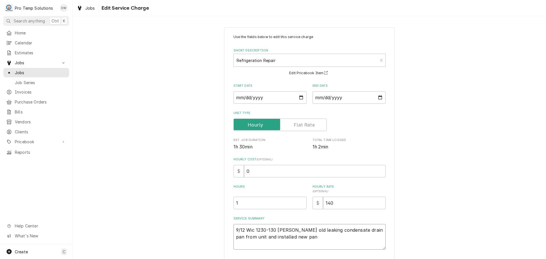
type textarea "9/12 Wic 1230-130 KEVIN Removed old leaking condensate drain pan from unit and …"
type textarea "x"
type textarea "9/12 Wic 1230-130 KEVIN K Removed old leaking condensate drain pan from unit an…"
type textarea "x"
type textarea "9/12 Wic 1230-130 KEVIN KO Removed old leaking condensate drain pan from unit a…"
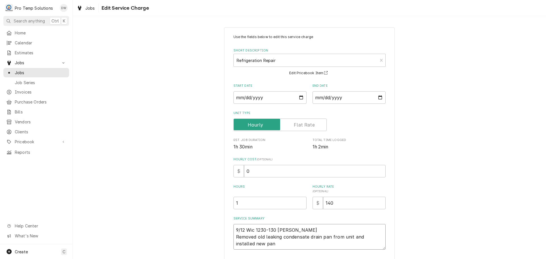
type textarea "x"
type textarea "9/12 Wic 1230-130 KEVIN KOT Removed old leaking condensate drain pan from unit …"
type textarea "x"
type textarea "9/12 Wic 1230-130 KEVIN KOTY Removed old leaking condensate drain pan from unit…"
type textarea "x"
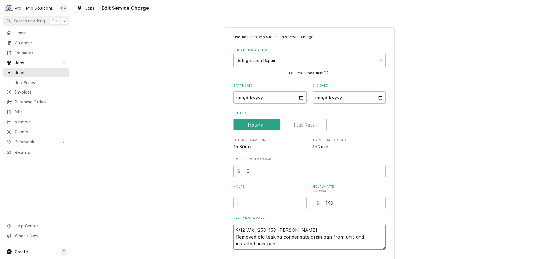
type textarea "9/12 Wic 1230-130 KEVIN KOTY Removed old leaking condensate drain pan from unit…"
click at [251, 170] on input "0" at bounding box center [315, 171] width 142 height 13
type textarea "x"
type input "1"
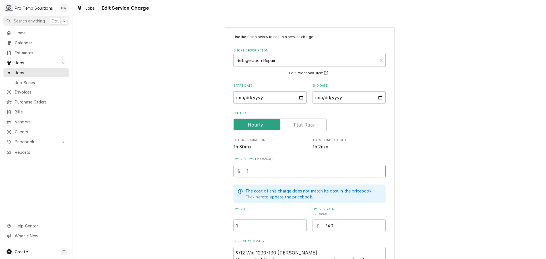
type textarea "x"
type input "18"
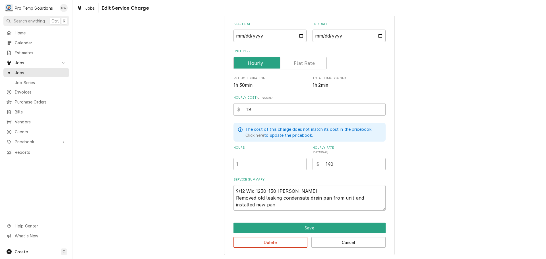
scroll to position [62, 0]
click at [267, 205] on textarea "9/12 Wic 1230-130 KEVIN KOTY Removed old leaking condensate drain pan from unit…" at bounding box center [309, 198] width 152 height 26
type textarea "x"
type textarea "9/12 Wic 1230-130 KEVIN KOTY Removed old leaking condensate drain pan from unit…"
type textarea "x"
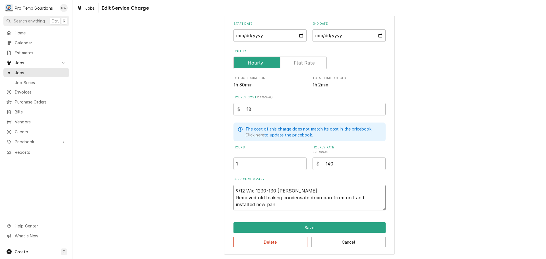
type textarea "9/12 Wic 1230-130 KEVIN KOTY Removed old leaking condensate drain pan from unit…"
type textarea "x"
type textarea "9/12 Wic 1230-130 KEVIN KOTY Removed old leaking condensate drain pan from unit…"
type textarea "x"
type textarea "9/12 Wic 1230-130 KEVIN KOTY Removed old leaking condensate drain pan from unit…"
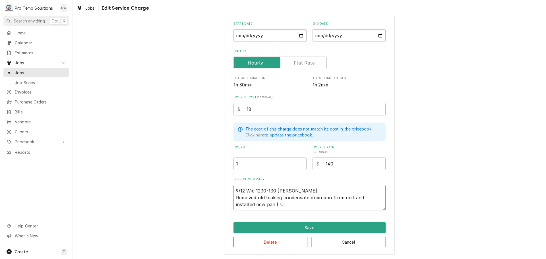
type textarea "x"
type textarea "9/12 Wic 1230-130 KEVIN KOTY Removed old leaking condensate drain pan from unit…"
type textarea "x"
type textarea "9/12 Wic 1230-130 KEVIN KOTY Removed old leaking condensate drain pan from unit…"
type textarea "x"
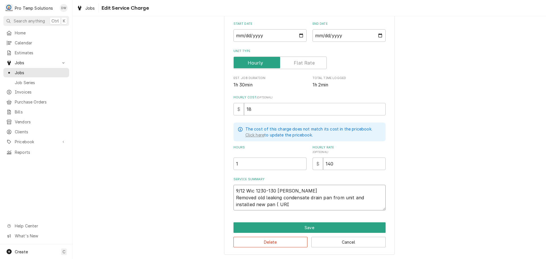
type textarea "9/12 Wic 1230-130 KEVIN KOTY Removed old leaking condensate drain pan from unit…"
type textarea "x"
type textarea "9/12 Wic 1230-130 KEVIN KOTY Removed old leaking condensate drain pan from unit…"
type textarea "x"
type textarea "9/12 Wic 1230-130 KEVIN KOTY Removed old leaking condensate drain pan from unit…"
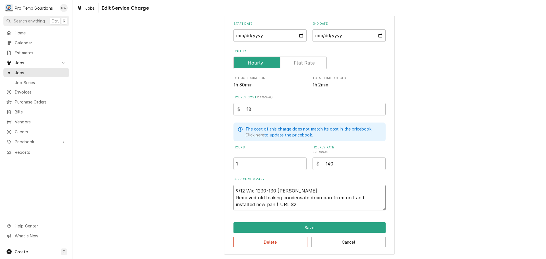
type textarea "x"
type textarea "9/12 Wic 1230-130 KEVIN KOTY Removed old leaking condensate drain pan from unit…"
type textarea "x"
type textarea "9/12 Wic 1230-130 KEVIN KOTY Removed old leaking condensate drain pan from unit…"
type textarea "x"
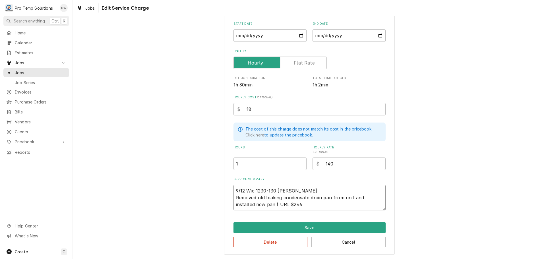
type textarea "9/12 Wic 1230-130 KEVIN KOTY Removed old leaking condensate drain pan from unit…"
type textarea "x"
type textarea "9/12 Wic 1230-130 KEVIN KOTY Removed old leaking condensate drain pan from unit…"
type textarea "x"
type textarea "9/12 Wic 1230-130 KEVIN KOTY Removed old leaking condensate drain pan from unit…"
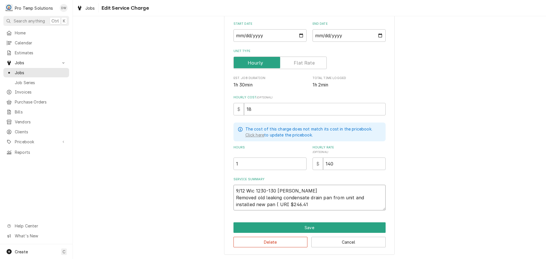
type textarea "x"
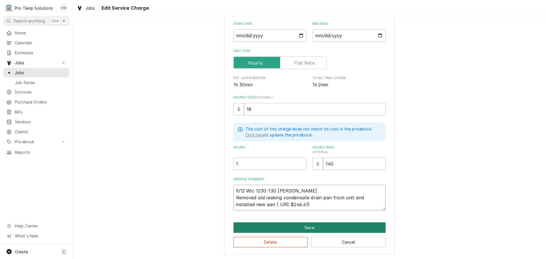
type textarea "9/12 Wic 1230-130 KEVIN KOTY Removed old leaking condensate drain pan from unit…"
click at [306, 223] on button "Save" at bounding box center [309, 227] width 152 height 11
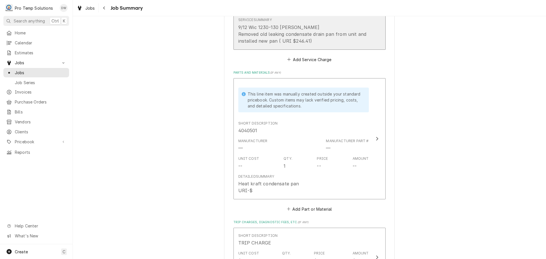
scroll to position [256, 0]
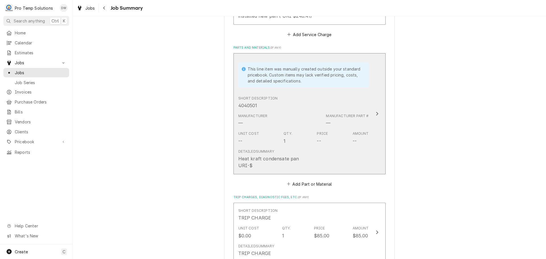
click at [376, 114] on icon "Update Line Item" at bounding box center [377, 114] width 2 height 4
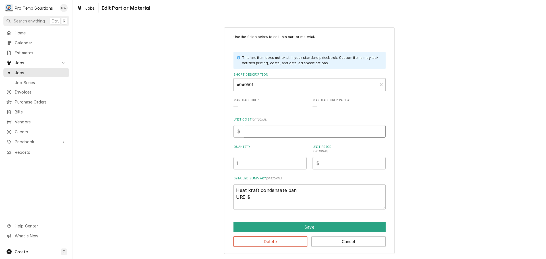
click at [265, 132] on input "Unit Cost ( optional )" at bounding box center [315, 131] width 142 height 13
type textarea "x"
type input "2"
type textarea "x"
type input "20"
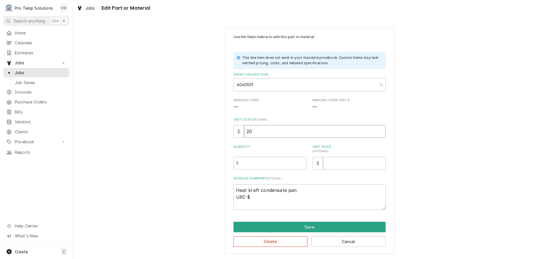
type textarea "x"
type input "201"
type textarea "x"
type input "201.4"
type textarea "x"
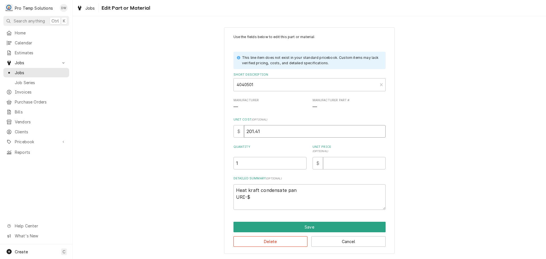
type input "201.41"
click at [362, 167] on input "Unit Price ( optional )" at bounding box center [354, 163] width 63 height 13
type textarea "x"
type input "4"
type textarea "x"
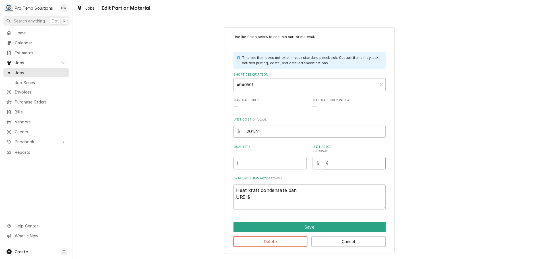
type input "48"
type textarea "x"
type input "483"
type textarea "x"
type input "4830"
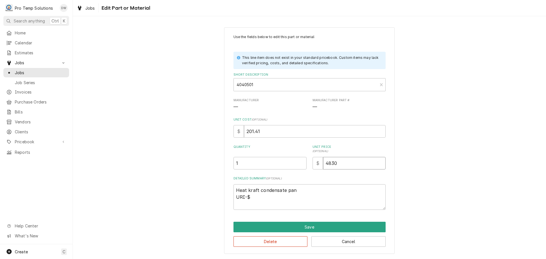
type textarea "x"
type input "483"
type textarea "x"
type input "483.0"
type textarea "x"
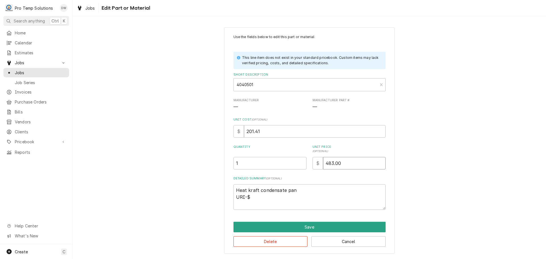
type input "483.00"
click at [260, 198] on textarea "Heat kraft condensate pan URI-$" at bounding box center [309, 197] width 152 height 26
type textarea "x"
type textarea "Heat kraft condensate pan URI-$2"
type textarea "x"
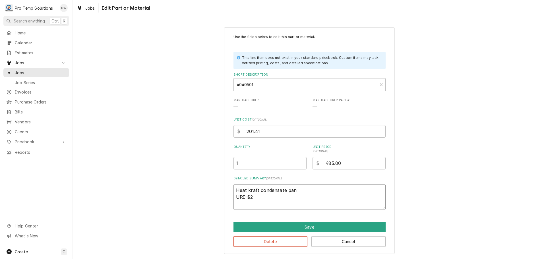
type textarea "Heat kraft condensate pan URI-$20"
type textarea "x"
type textarea "Heat kraft condensate pan URI-$201"
type textarea "x"
type textarea "Heat kraft condensate pan URI-$201."
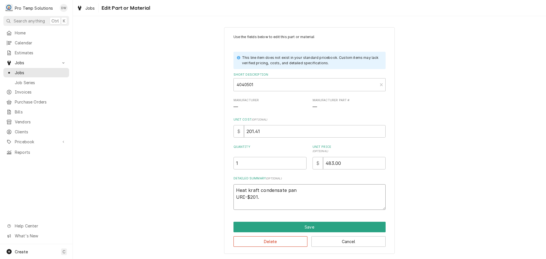
type textarea "x"
type textarea "Heat kraft condensate pan URI-$201.4"
type textarea "x"
type textarea "Heat kraft condensate pan URI-$201.41"
type textarea "x"
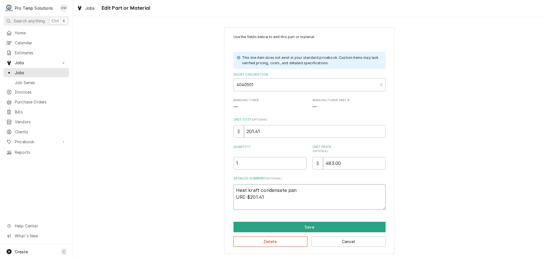
type textarea "Heat kraft condensate pan URI-$201.41"
type textarea "x"
type textarea "Heat kraft condensate pan URI-$201.41 /"
type textarea "x"
type textarea "Heat kraft condensate pan URI-$201.41 /"
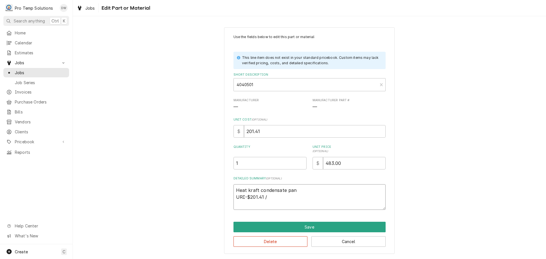
type textarea "x"
type textarea "Heat kraft condensate pan URI-$201.41 / P"
type textarea "x"
type textarea "Heat kraft condensate pan URI-$201.41 / PT"
type textarea "x"
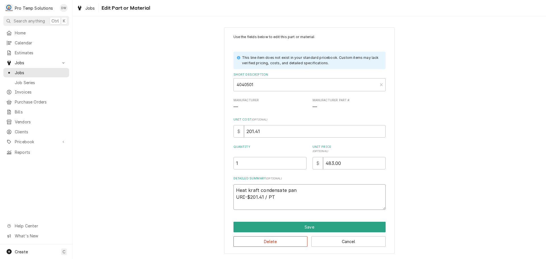
type textarea "Heat kraft condensate pan URI-$201.41 / PT"
type textarea "x"
type textarea "Heat kraft condensate pan URI-$201.41 / PT L"
type textarea "x"
type textarea "Heat kraft condensate pan URI-$201.41 / PT LI"
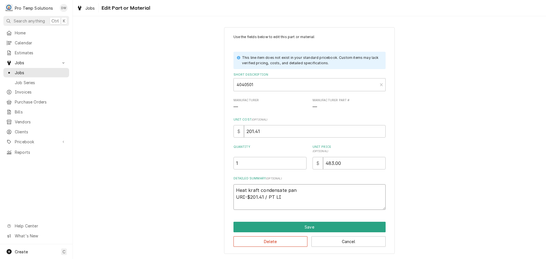
type textarea "x"
type textarea "Heat kraft condensate pan URI-$201.41 / PT LIS"
type textarea "x"
type textarea "Heat kraft condensate pan URI-$201.41 / PT LIST"
type textarea "x"
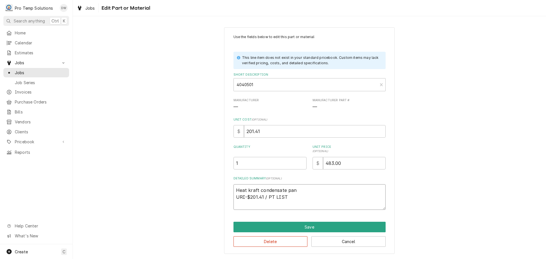
type textarea "Heat kraft condensate pan URI-$201.41 / PT LIST"
type textarea "x"
type textarea "Heat kraft condensate pan URI-$201.41 / PT LIST $"
type textarea "x"
type textarea "Heat kraft condensate pan URI-$201.41 / PT LIST $4"
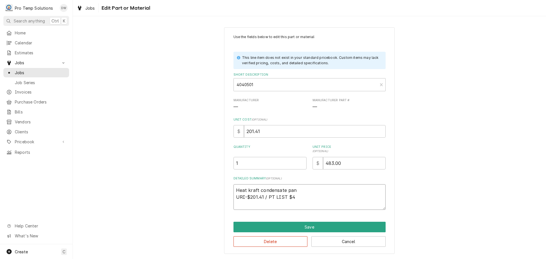
type textarea "x"
type textarea "Heat kraft condensate pan URI-$201.41 / PT LIST $48"
type textarea "x"
type textarea "Heat kraft condensate pan URI-$201.41 / PT LIST $483"
click at [313, 190] on textarea "Heat kraft condensate pan URI-$201.41 / PT LIST $483" at bounding box center [309, 197] width 152 height 26
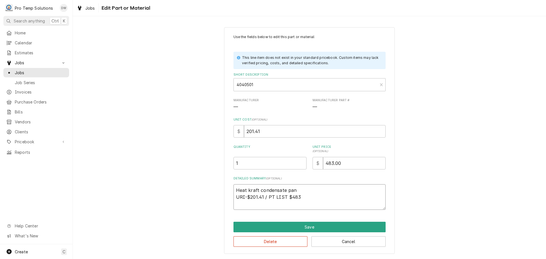
type textarea "x"
type textarea "Heat kraft condensate pan # URI-$201.41 / PT LIST $483"
type textarea "x"
type textarea "Heat kraft condensate pan #4 URI-$201.41 / PT LIST $483"
type textarea "x"
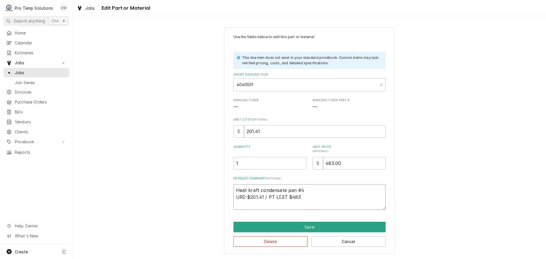
type textarea "Heat kraft condensate pan #40 URI-$201.41 / PT LIST $483"
type textarea "x"
type textarea "Heat kraft condensate pan #404 URI-$201.41 / PT LIST $483"
type textarea "x"
type textarea "Heat kraft condensate pan #4040 URI-$201.41 / PT LIST $483"
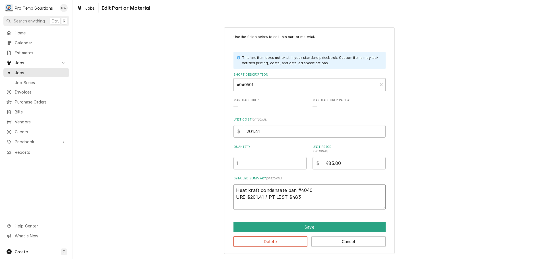
type textarea "x"
type textarea "Heat kraft condensate pan #40405 URI-$201.41 / PT LIST $483"
type textarea "x"
type textarea "Heat kraft condensate pan #404051 URI-$201.41 / PT LIST $483"
type textarea "x"
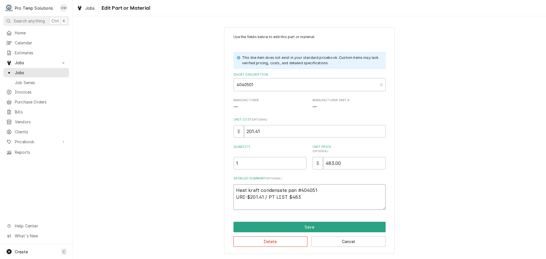
type textarea "Heat kraft condensate pan #4040510 URI-$201.41 / PT LIST $483"
type textarea "x"
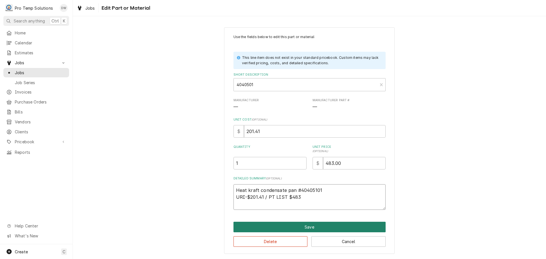
type textarea "Heat kraft condensate pan #40405101 URI-$201.41 / PT LIST $483"
click at [308, 225] on button "Save" at bounding box center [309, 227] width 152 height 11
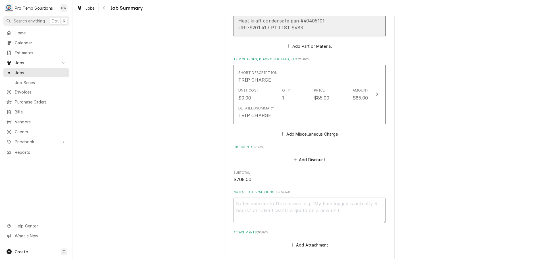
scroll to position [398, 0]
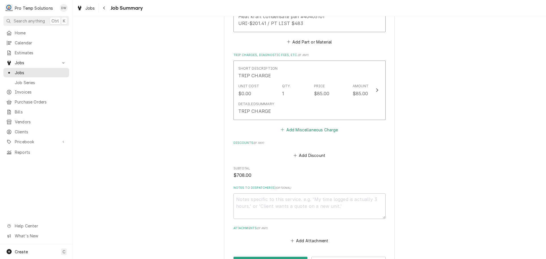
click at [305, 131] on button "Add Miscellaneous Charge" at bounding box center [309, 130] width 59 height 8
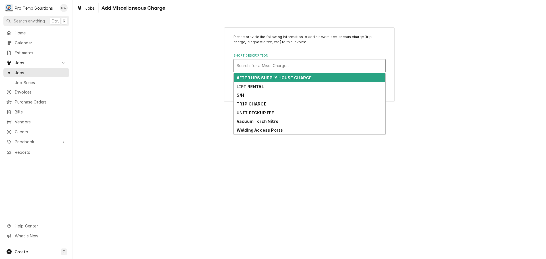
click at [296, 67] on div "Short Description" at bounding box center [310, 66] width 146 height 10
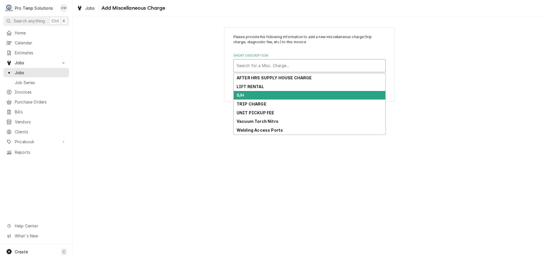
click at [288, 94] on div "S/H" at bounding box center [310, 95] width 152 height 9
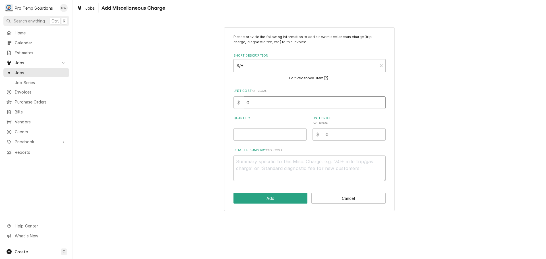
click at [277, 100] on input "0" at bounding box center [315, 102] width 142 height 13
type textarea "x"
type input "4"
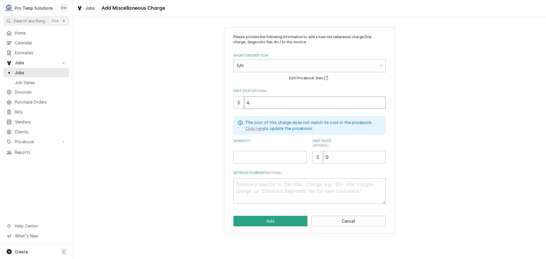
type textarea "x"
type input "45"
click at [293, 157] on input "Quantity" at bounding box center [269, 157] width 73 height 13
type textarea "x"
type input "1"
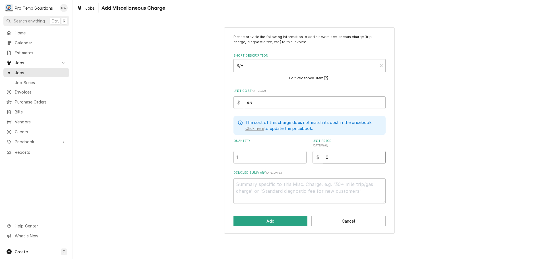
click at [328, 154] on input "0" at bounding box center [354, 157] width 63 height 13
type textarea "x"
click at [281, 187] on textarea "Detailed Summary ( optional )" at bounding box center [309, 191] width 152 height 26
click at [268, 220] on button "Add" at bounding box center [270, 221] width 74 height 11
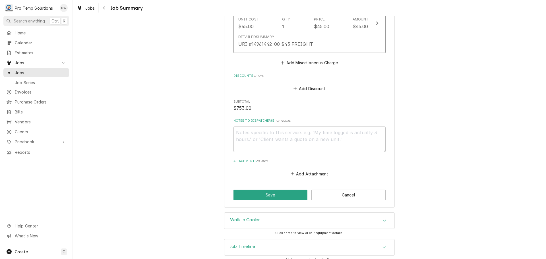
scroll to position [534, 0]
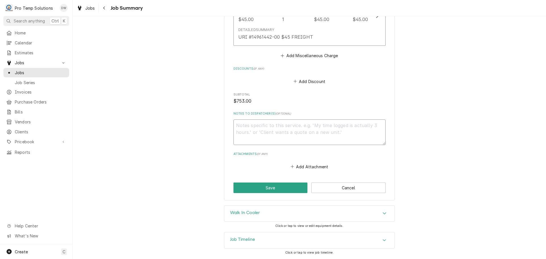
click at [267, 127] on textarea "Notes to Dispatcher(s) ( optional )" at bounding box center [309, 132] width 152 height 26
click at [273, 188] on button "Save" at bounding box center [270, 188] width 74 height 11
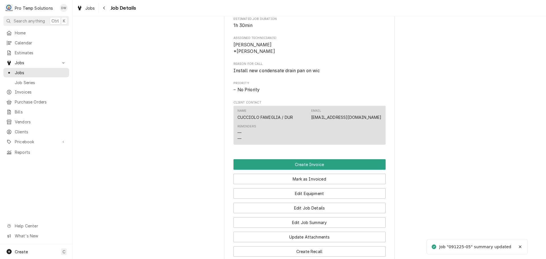
scroll to position [256, 0]
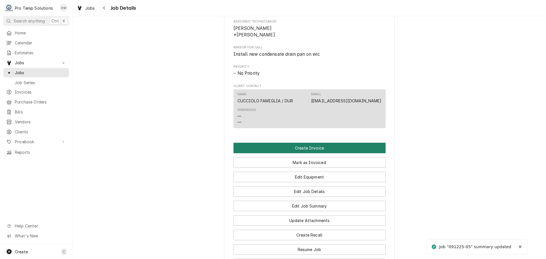
click at [306, 153] on button "Create Invoice" at bounding box center [309, 148] width 152 height 11
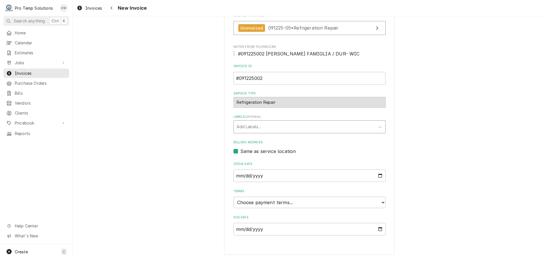
scroll to position [112, 0]
click at [253, 200] on select "Choose payment terms... Same Day Net 7 Net 14 Net 21 Net 30 Net 45 Net 60 Net 90" at bounding box center [309, 201] width 152 height 11
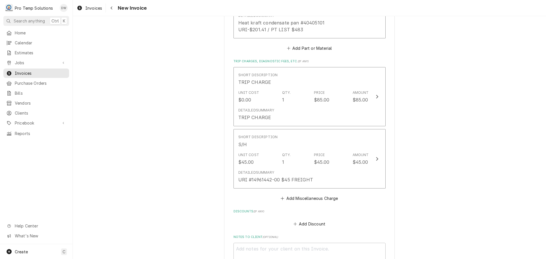
scroll to position [681, 0]
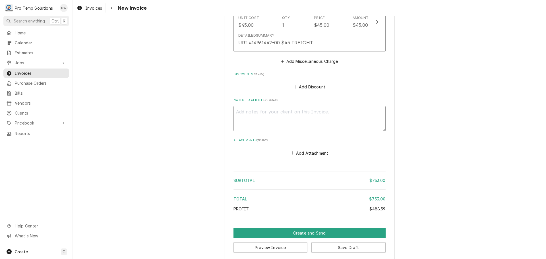
click at [246, 107] on textarea "Notes to Client ( optional )" at bounding box center [309, 119] width 152 height 26
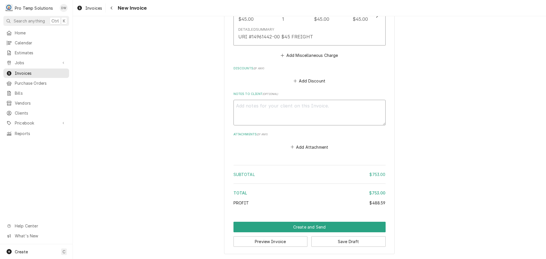
type textarea "x"
type textarea "#"
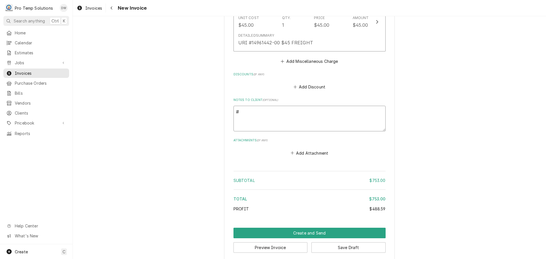
type textarea "x"
type textarea "#0"
type textarea "x"
type textarea "#09"
type textarea "x"
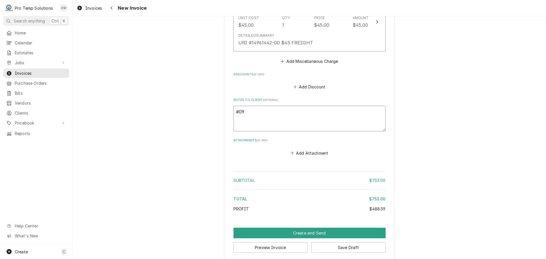
type textarea "#091"
type textarea "x"
type textarea "#0912"
type textarea "x"
type textarea "#09122"
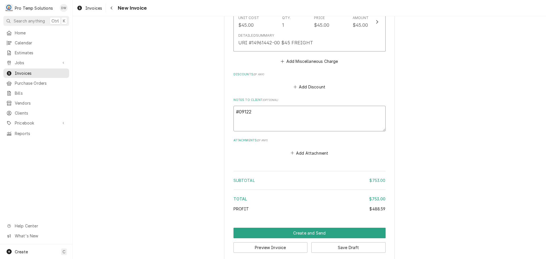
type textarea "x"
type textarea "#091225"
type textarea "x"
type textarea "#0912250"
type textarea "x"
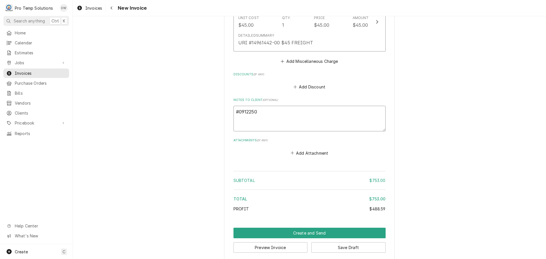
type textarea "#09122500"
type textarea "x"
type textarea "#091225002"
type textarea "x"
type textarea "#091225002"
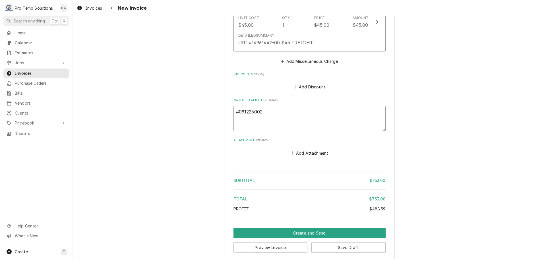
type textarea "x"
type textarea "#091225002 C"
type textarea "x"
type textarea "#091225002 CU"
type textarea "x"
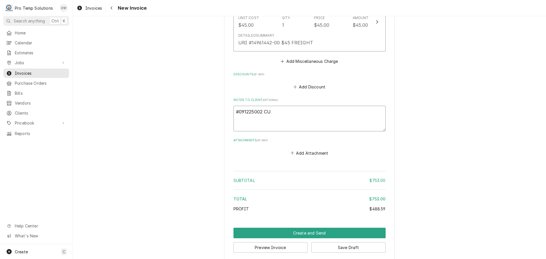
type textarea "#091225002 CUC"
type textarea "x"
type textarea "#091225002 CUCC"
type textarea "x"
type textarea "#091225002 [PERSON_NAME]"
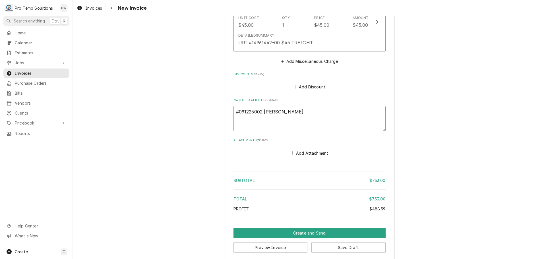
type textarea "x"
type textarea "#091225002 [PERSON_NAME]"
type textarea "x"
type textarea "#091225002 [PERSON_NAME] F"
type textarea "x"
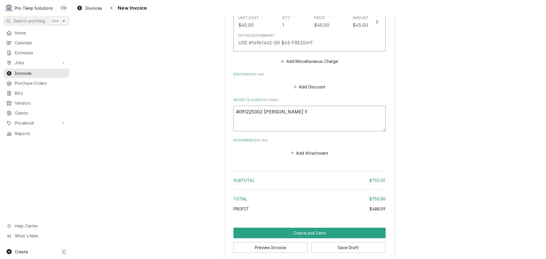
type textarea "#091225002 [PERSON_NAME]"
type textarea "x"
type textarea "#091225002 [PERSON_NAME] FAM"
type textarea "x"
type textarea "#091225002 [PERSON_NAME] FAMI"
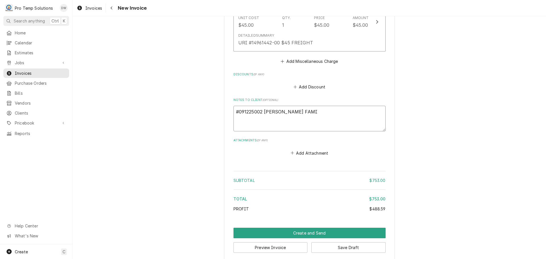
type textarea "x"
type textarea "#091225002 [PERSON_NAME] FAMIH"
type textarea "x"
type textarea "#091225002 [PERSON_NAME] FAMI"
type textarea "x"
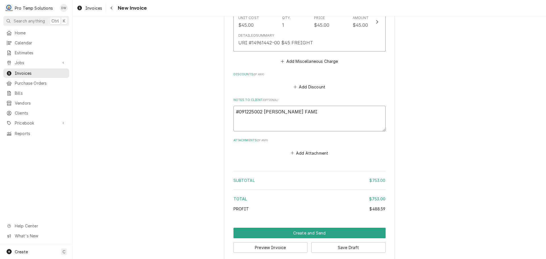
type textarea "#091225002 [PERSON_NAME] FAMIG"
type textarea "x"
type textarea "#091225002 [PERSON_NAME] FAMIGL"
type textarea "x"
type textarea "#091225002 [PERSON_NAME] FAMIGLI"
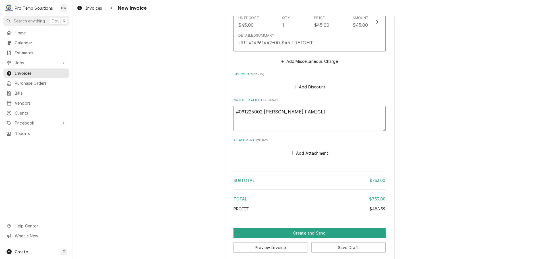
type textarea "x"
type textarea "#091225002 [PERSON_NAME] FAMIGLIA"
type textarea "x"
type textarea "#091225002 [PERSON_NAME] FAMIGLIA"
type textarea "x"
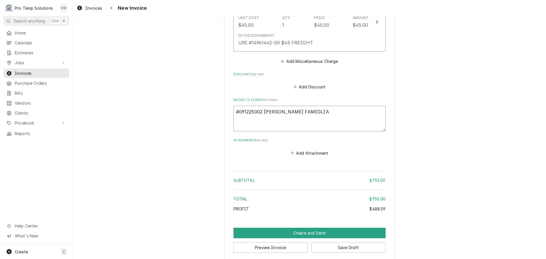
type textarea "#091225002 [PERSON_NAME] FAMIGLIA /"
type textarea "x"
type textarea "#091225002 [PERSON_NAME] FAMIGLIA /"
type textarea "x"
type textarea "#091225002 [PERSON_NAME] FAMIGLIA / D"
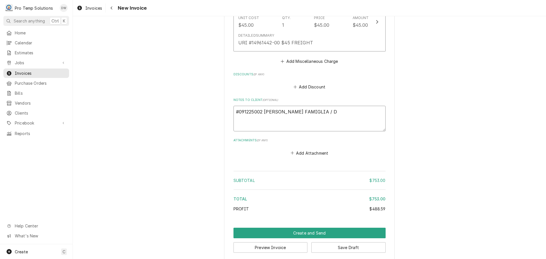
type textarea "x"
type textarea "#091225002 [PERSON_NAME] FAMIGLIA / DU"
type textarea "x"
type textarea "#091225002 [PERSON_NAME] FAMIGLIA / DUR"
type textarea "x"
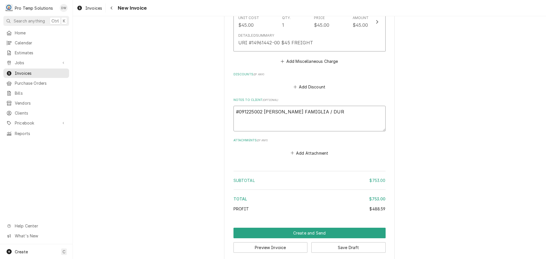
type textarea "#091225002 [PERSON_NAME] FAMIGLIA / DUR-"
type textarea "x"
type textarea "#091225002 [PERSON_NAME] FAMIGLIA / DUR-"
type textarea "x"
type textarea "#091225002 [PERSON_NAME] FAMIGLIA / DUR- W"
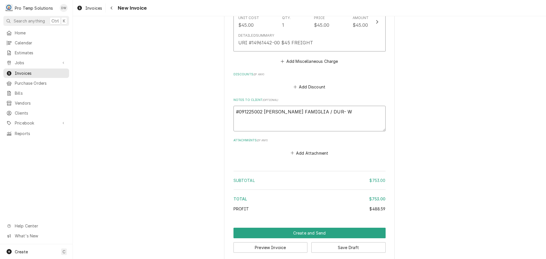
type textarea "x"
type textarea "#091225002 [PERSON_NAME] FAMIGLIA / DUR- WI"
type textarea "x"
type textarea "#091225002 [PERSON_NAME] FAMIGLIA / DUR- WIC"
type textarea "x"
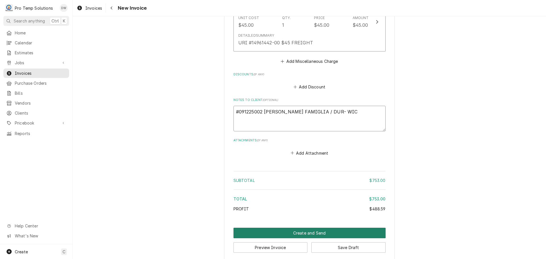
type textarea "#091225002 [PERSON_NAME] FAMIGLIA / DUR- WIC"
click at [300, 236] on button "Create and Send" at bounding box center [309, 233] width 152 height 11
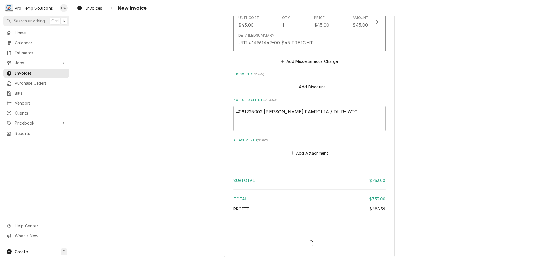
type textarea "x"
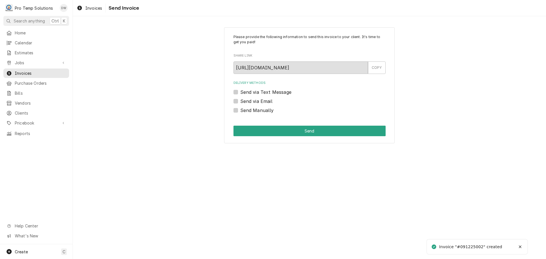
click at [240, 101] on label "Send via Email" at bounding box center [256, 101] width 32 height 7
click at [240, 101] on input "Send via Email" at bounding box center [316, 104] width 152 height 13
checkbox input "true"
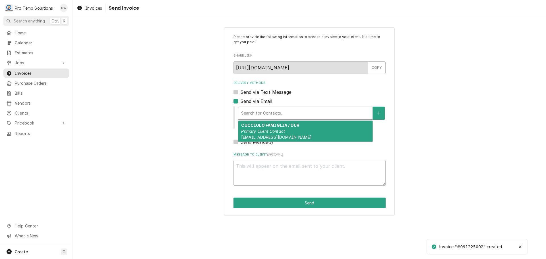
click at [273, 111] on div "Delivery Methods" at bounding box center [305, 113] width 129 height 10
click at [268, 130] on em "Primary Client Contact" at bounding box center [263, 131] width 44 height 5
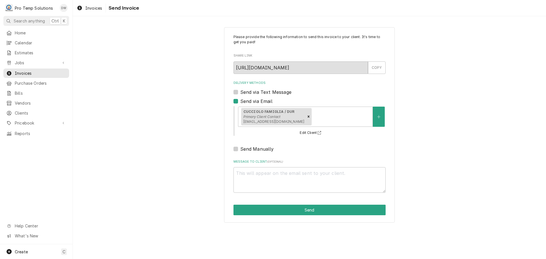
click at [262, 167] on div "Message to Client ( optional )" at bounding box center [309, 176] width 152 height 33
click at [259, 173] on textarea "Message to Client ( optional )" at bounding box center [309, 180] width 152 height 26
type textarea "x"
type textarea "#"
type textarea "x"
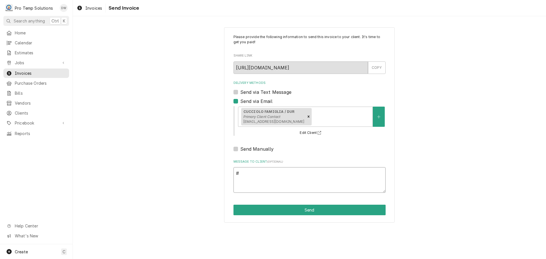
type textarea "#0"
type textarea "x"
type textarea "#09"
type textarea "x"
type textarea "#091"
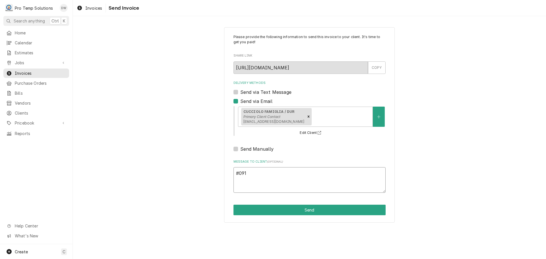
type textarea "x"
type textarea "#0912"
type textarea "x"
type textarea "#09122"
type textarea "x"
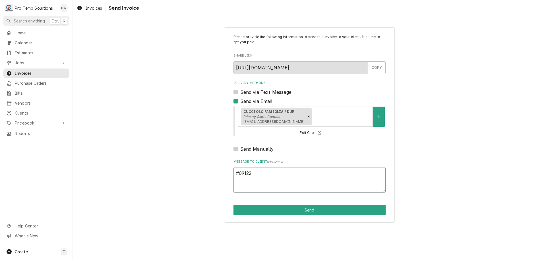
type textarea "#091225"
type textarea "x"
type textarea "#0912250"
type textarea "x"
type textarea "#09122500"
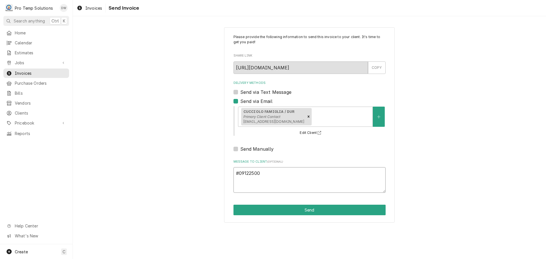
type textarea "x"
type textarea "#091225002"
type textarea "x"
type textarea "#091225002"
type textarea "x"
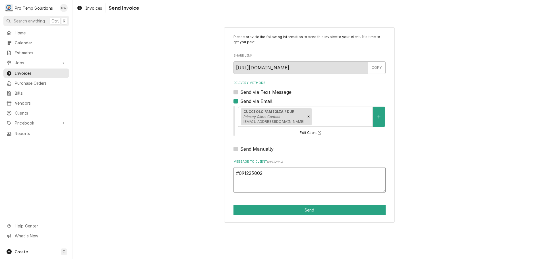
type textarea "#091225002 C"
type textarea "x"
type textarea "#091225002 CU"
type textarea "x"
type textarea "#091225002 CUC"
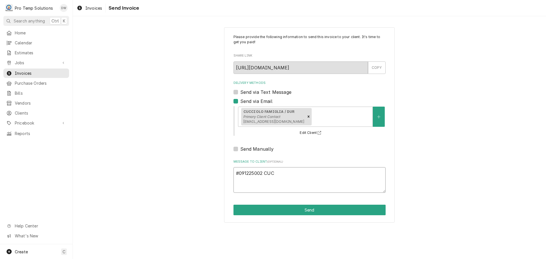
type textarea "x"
type textarea "#091225002 CUCC"
type textarea "x"
type textarea "#091225002 CUCCI"
type textarea "x"
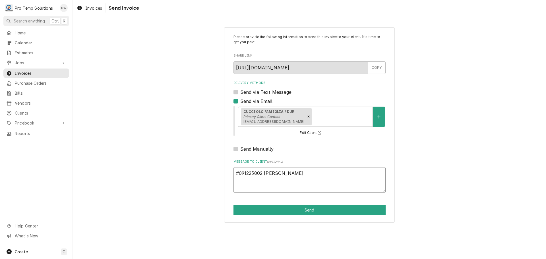
type textarea "#091225002 CUCCI"
type textarea "x"
type textarea "#091225002 CUCCI F"
type textarea "x"
type textarea "#091225002 CUCCI FA"
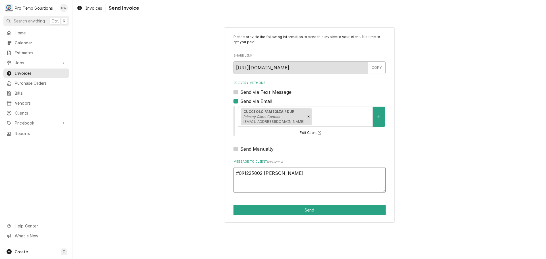
type textarea "x"
type textarea "#091225002 CUCCI FAM"
type textarea "x"
type textarea "#091225002 CUCCI FAMI"
type textarea "x"
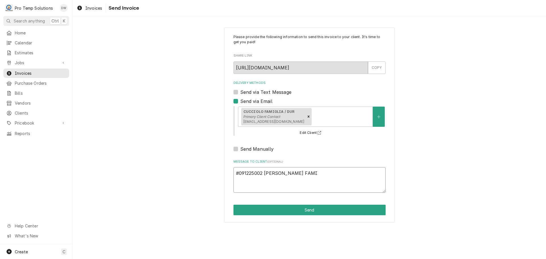
type textarea "#091225002 CUCCI FAMIG"
type textarea "x"
type textarea "#091225002 CUCCI FAMIGL"
type textarea "x"
type textarea "#091225002 CUCCI FAMIGLI"
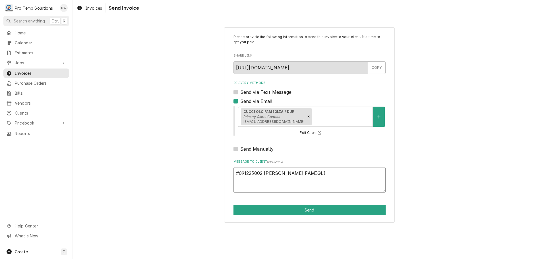
type textarea "x"
type textarea "#091225002 CUCCI FAMIGLIA"
type textarea "x"
type textarea "#091225002 CUCCI FAMIGLIA"
type textarea "x"
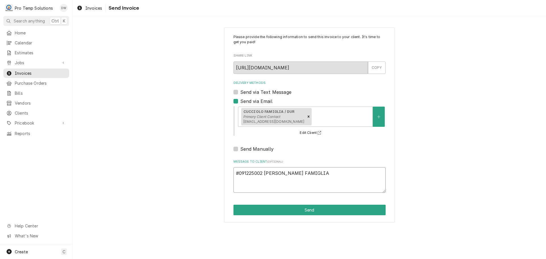
type textarea "#091225002 CUCCI FAMIGLIA /"
type textarea "x"
type textarea "#091225002 CUCCI FAMIGLIA /"
type textarea "x"
type textarea "#091225002 CUCCI FAMIGLIA / D"
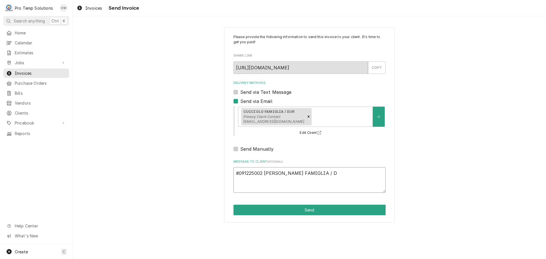
type textarea "x"
type textarea "#091225002 CUCCI FAMIGLIA / DU"
type textarea "x"
type textarea "#091225002 CUCCI FAMIGLIA / DUR"
type textarea "x"
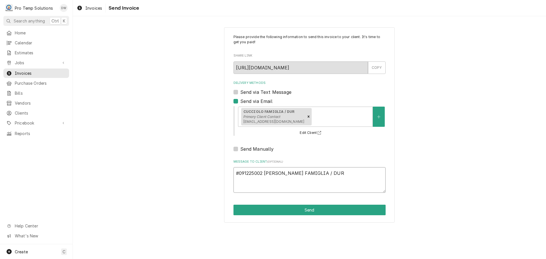
type textarea "#091225002 CUCCI FAMIGLIA / DUR-"
type textarea "x"
type textarea "#091225002 CUCCI FAMIGLIA / DUR-"
type textarea "x"
type textarea "#091225002 CUCCI FAMIGLIA / DUR- W"
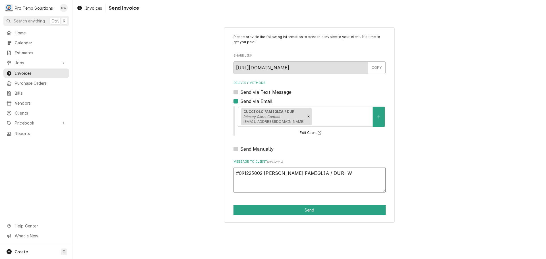
type textarea "x"
type textarea "#091225002 CUCCI FAMIGLIA / DUR- WI"
type textarea "x"
type textarea "#091225002 CUCCI FAMIGLIA / DUR- WIC"
type textarea "x"
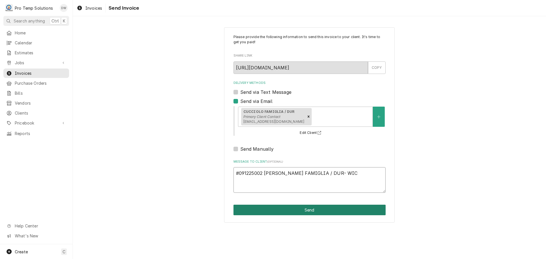
type textarea "#091225002 CUCCI FAMIGLIA / DUR- WIC"
click at [308, 210] on button "Send" at bounding box center [309, 210] width 152 height 11
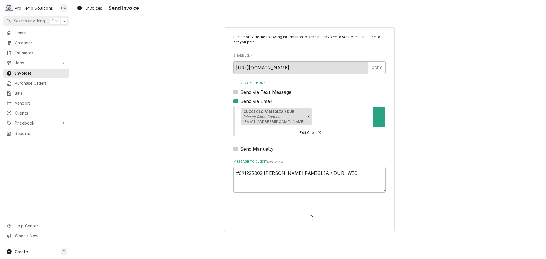
type textarea "x"
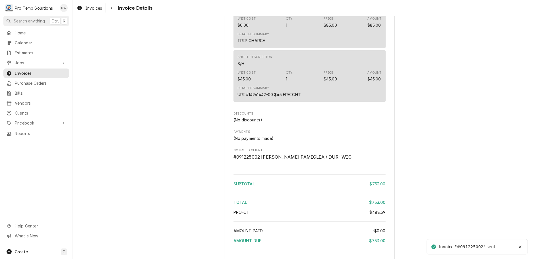
scroll to position [670, 0]
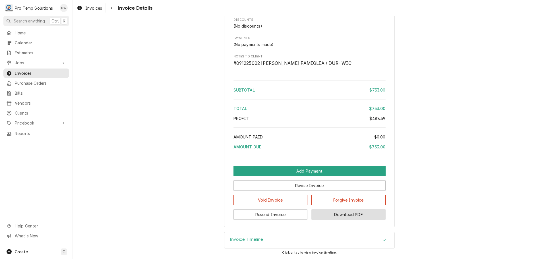
click at [339, 216] on button "Download PDF" at bounding box center [348, 214] width 74 height 11
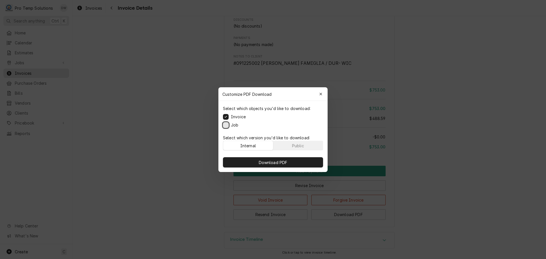
click at [226, 123] on button "Job" at bounding box center [226, 125] width 6 height 6
click at [275, 163] on span "Download PDF" at bounding box center [273, 162] width 31 height 6
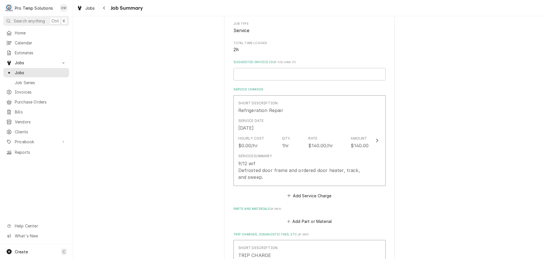
scroll to position [114, 0]
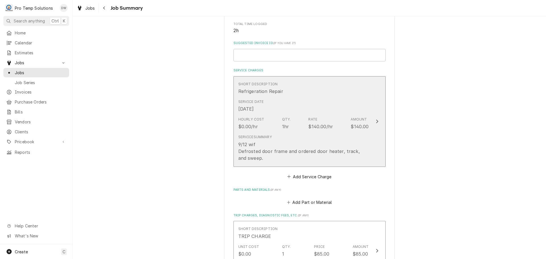
click at [376, 120] on icon "Update Line Item" at bounding box center [377, 121] width 3 height 5
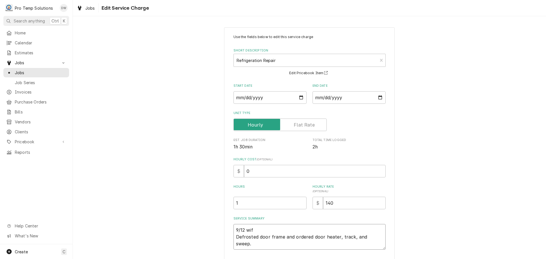
click at [254, 229] on textarea "9/12 wif Defrosted door frame and ordered door heater, track, and sweep." at bounding box center [309, 237] width 152 height 26
type textarea "x"
type textarea "9/12 wi Defrosted door frame and ordered door [PERSON_NAME], track, and sweep."
type textarea "x"
type textarea "9/12 w Defrosted door frame and ordered door [PERSON_NAME], track, and sweep."
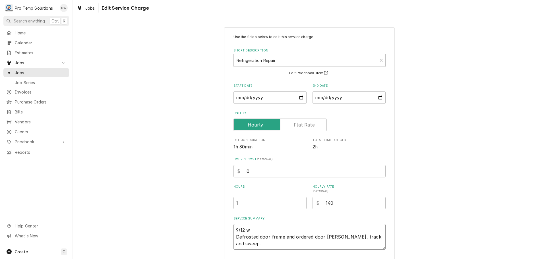
type textarea "x"
type textarea "9/12 Defrosted door frame and ordered door [PERSON_NAME], track, and [PERSON_NA…"
type textarea "x"
type textarea "9/12 W Defrosted door frame and ordered door [PERSON_NAME], track, and sweep."
type textarea "x"
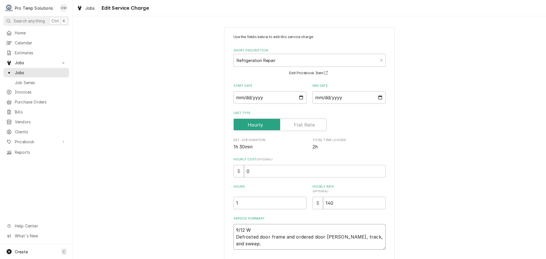
type textarea "9/12 WI Defrosted door frame and ordered door heater, track, and sweep."
type textarea "x"
type textarea "9/12 WIF Defrosted door frame and ordered door heater, track, and sweep."
type textarea "x"
type textarea "9/12 WIF Defrosted door frame and ordered door heater, track, and sweep."
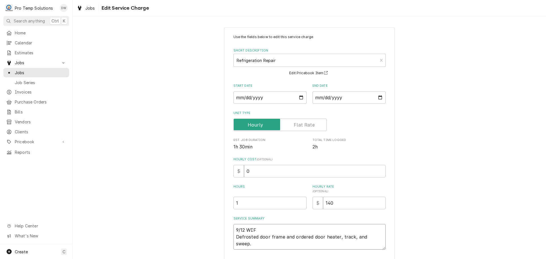
type textarea "x"
type textarea "9/12 WIF 8 Defrosted door frame and ordered door heater, track, and sweep."
type textarea "x"
type textarea "9/12 WIF 83 Defrosted door frame and ordered door heater, track, and sweep."
type textarea "x"
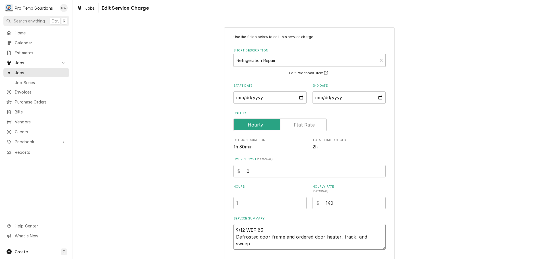
type textarea "9/12 WIF 830 Defrosted door frame and ordered door heater, track, and sweep."
type textarea "x"
type textarea "9/12 WIF 830- Defrosted door frame and ordered door [PERSON_NAME], track, and s…"
type textarea "x"
type textarea "9/12 WIF 830-1 Defrosted door frame and ordered door [PERSON_NAME], track, and …"
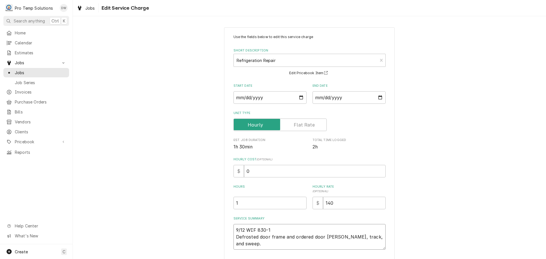
type textarea "x"
type textarea "9/12 WIF 830-10 Defrosted door frame and ordered door [PERSON_NAME], track, and…"
type textarea "x"
type textarea "9/12 WIF 830-104 Defrosted door frame and ordered door [PERSON_NAME], track, an…"
type textarea "x"
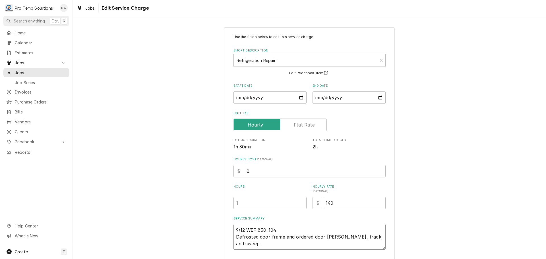
type textarea "9/12 WIF 830-1040 Defrosted door frame and ordered door [PERSON_NAME], track, a…"
type textarea "x"
type textarea "9/12 WIF 830-1040 Defrosted door frame and ordered door [PERSON_NAME], track, a…"
type textarea "x"
type textarea "9/12 WIF 830-1040 K Defrosted door frame and ordered door [PERSON_NAME], track,…"
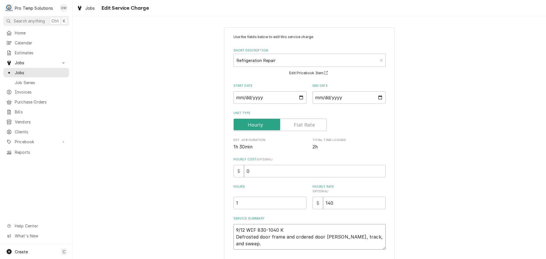
type textarea "x"
type textarea "9/12 WIF 830-1040 KE Defrosted door frame and ordered door [PERSON_NAME], track…"
type textarea "x"
type textarea "9/12 WIF 830-1040 KEV Defrosted door frame and ordered door heater, track, and …"
type textarea "x"
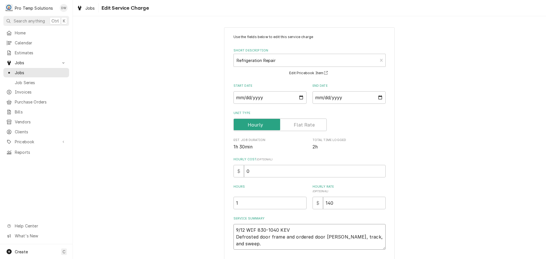
type textarea "9/12 WIF 830-1040 KEVI Defrosted door frame and ordered door heater, track, and…"
type textarea "x"
type textarea "9/12 WIF 830-1040 KEVIN Defrosted door frame and ordered door heater, track, an…"
type textarea "x"
type textarea "9/12 WIF 830-1040 KEVIN Defrosted door frame and ordered door heater, track, an…"
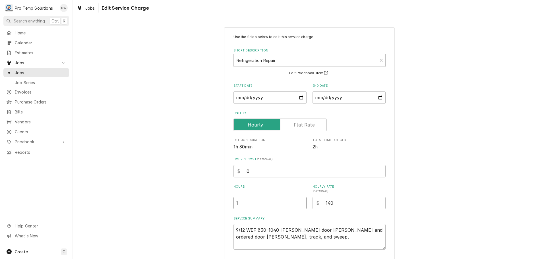
click at [237, 203] on input "1" at bounding box center [269, 203] width 73 height 13
type textarea "x"
type input "2"
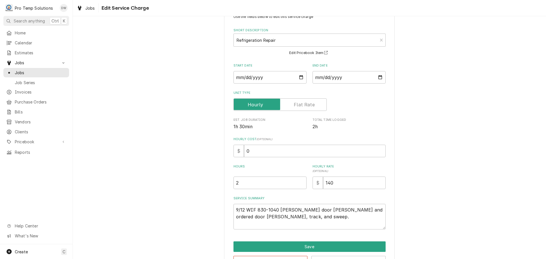
scroll to position [40, 0]
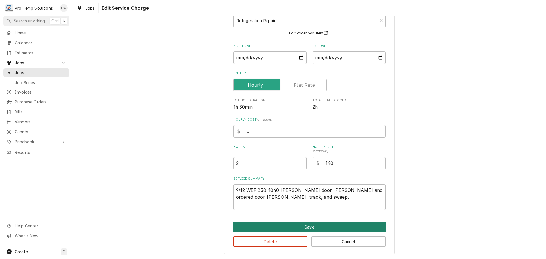
click at [309, 228] on button "Save" at bounding box center [309, 227] width 152 height 11
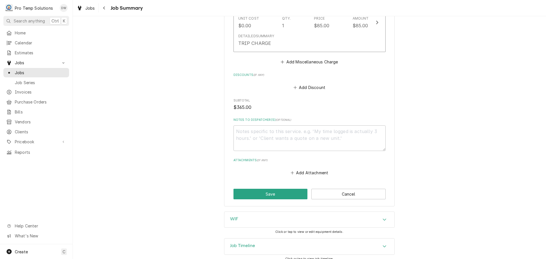
scroll to position [348, 0]
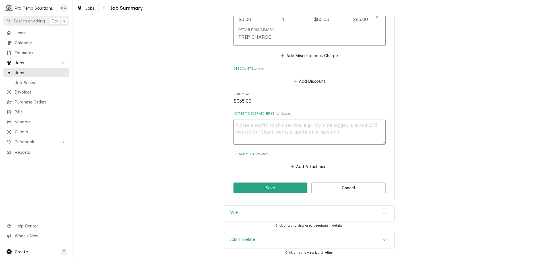
click at [243, 127] on textarea "Notes to Dispatcher(s) ( optional )" at bounding box center [309, 132] width 152 height 26
click at [269, 189] on button "Save" at bounding box center [270, 188] width 74 height 11
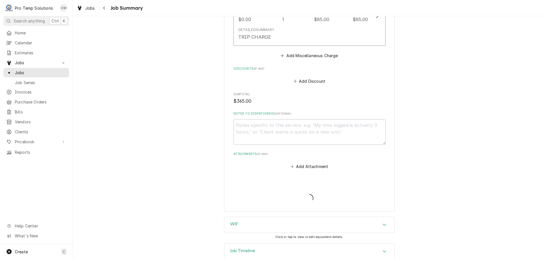
type textarea "x"
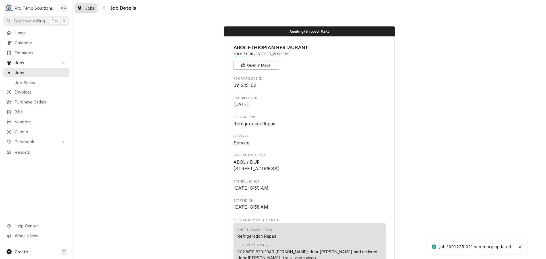
click at [90, 8] on span "Jobs" at bounding box center [90, 8] width 10 height 6
